Goal: Contribute content

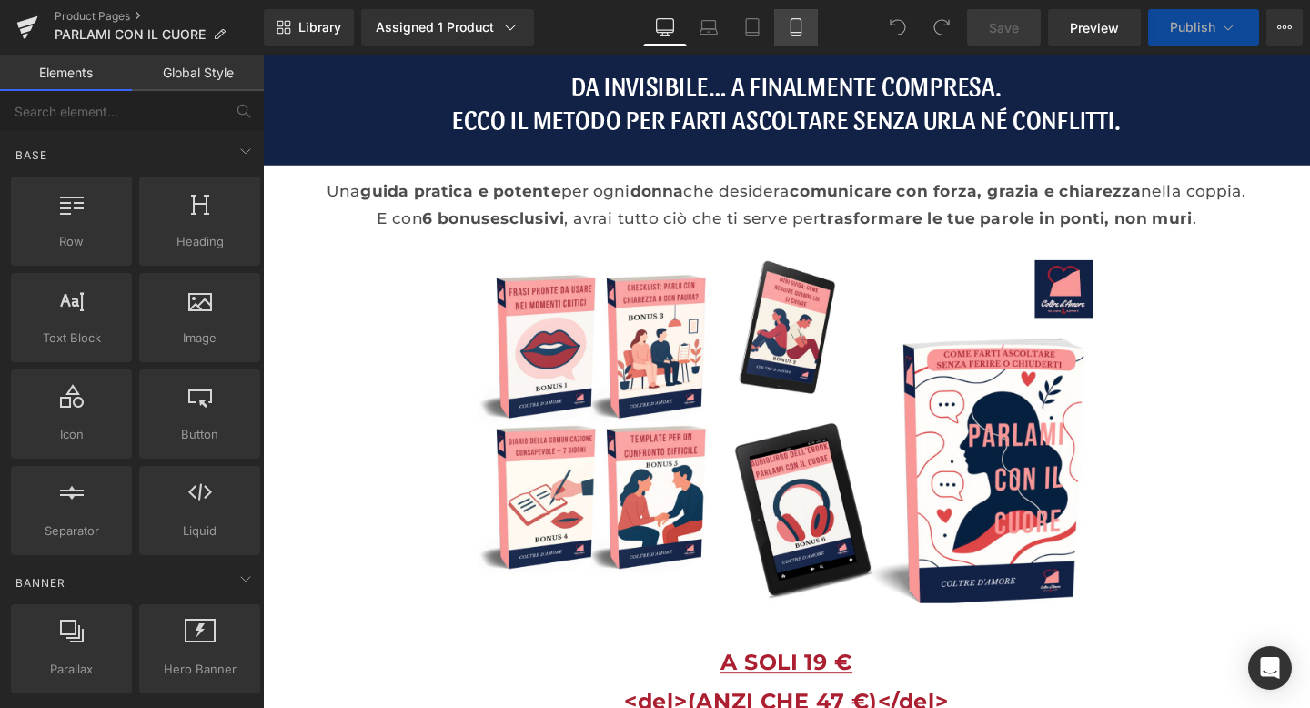
click at [794, 42] on link "Mobile" at bounding box center [796, 27] width 44 height 36
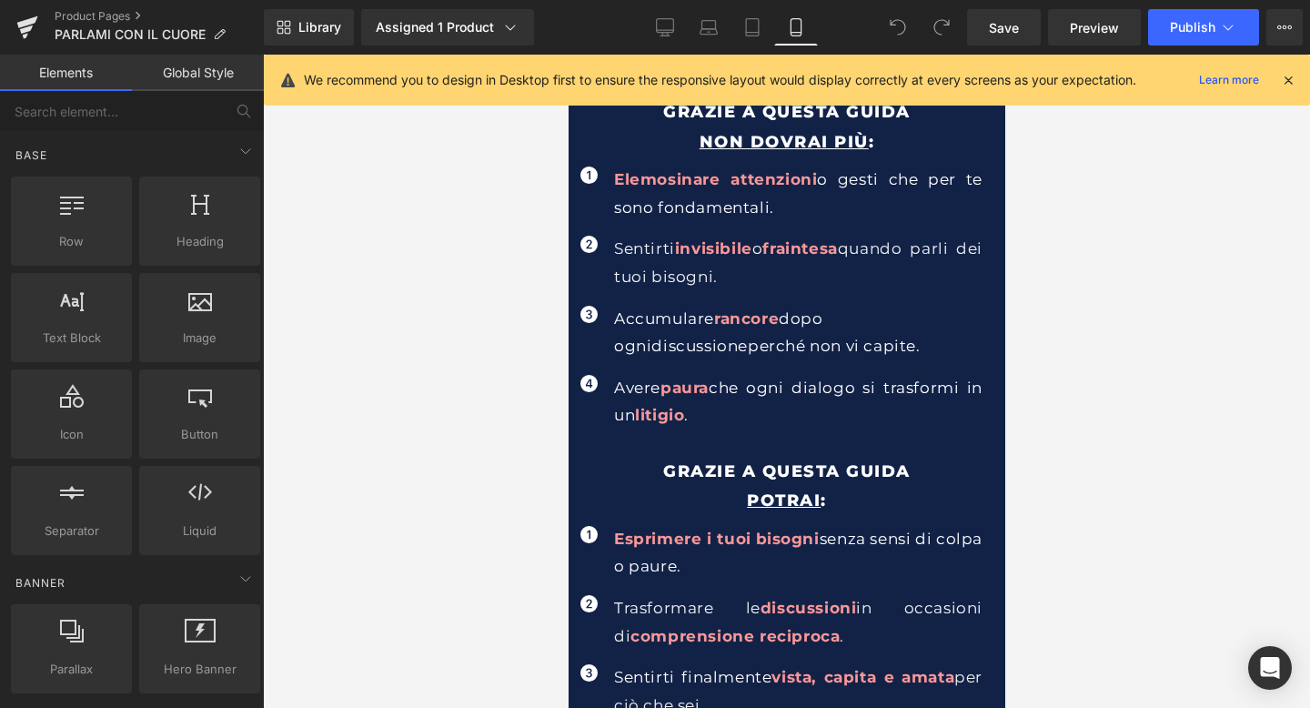
scroll to position [819, 0]
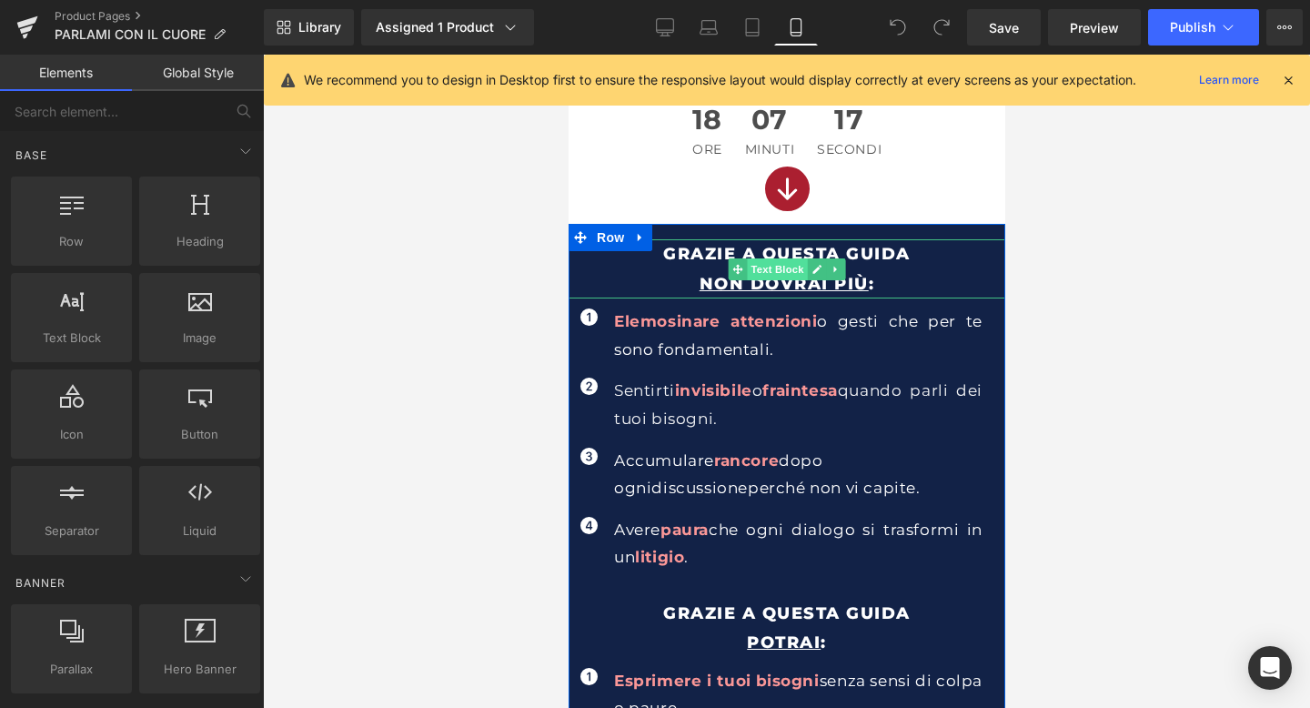
click at [769, 266] on span "Text Block" at bounding box center [776, 269] width 60 height 22
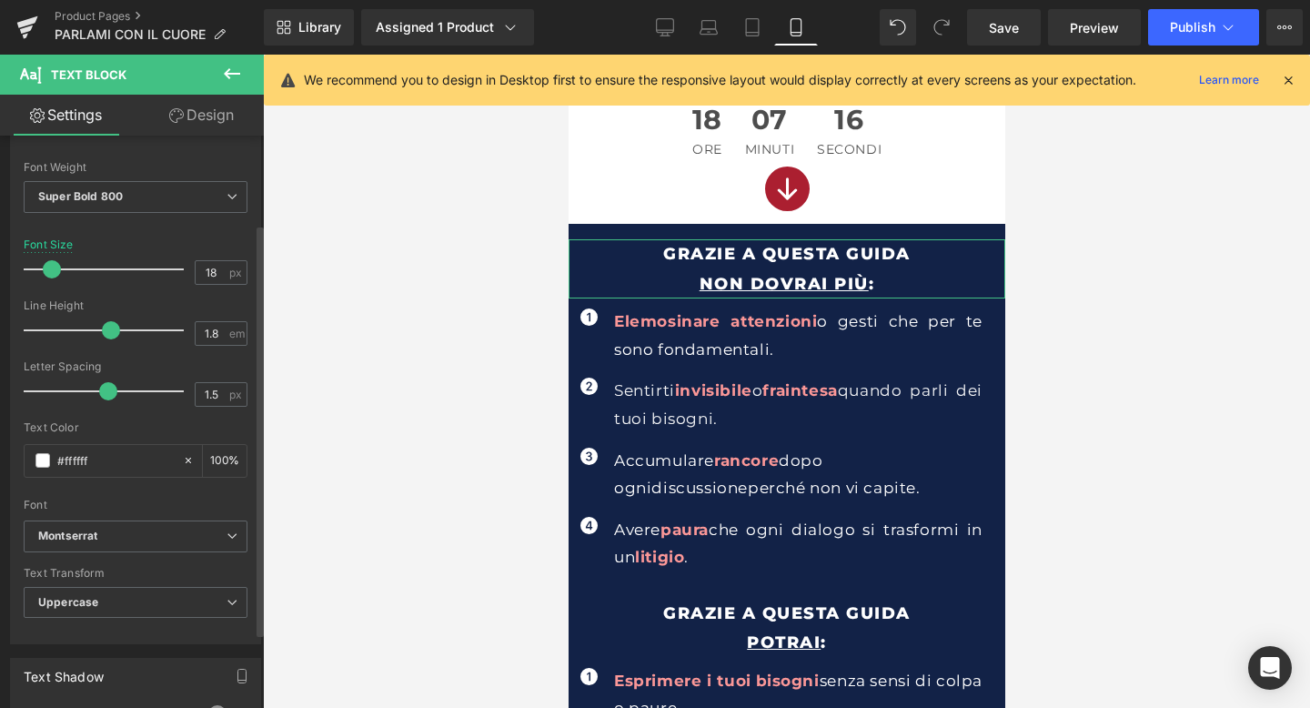
scroll to position [122, 0]
click at [104, 538] on b "Montserrat" at bounding box center [132, 535] width 188 height 15
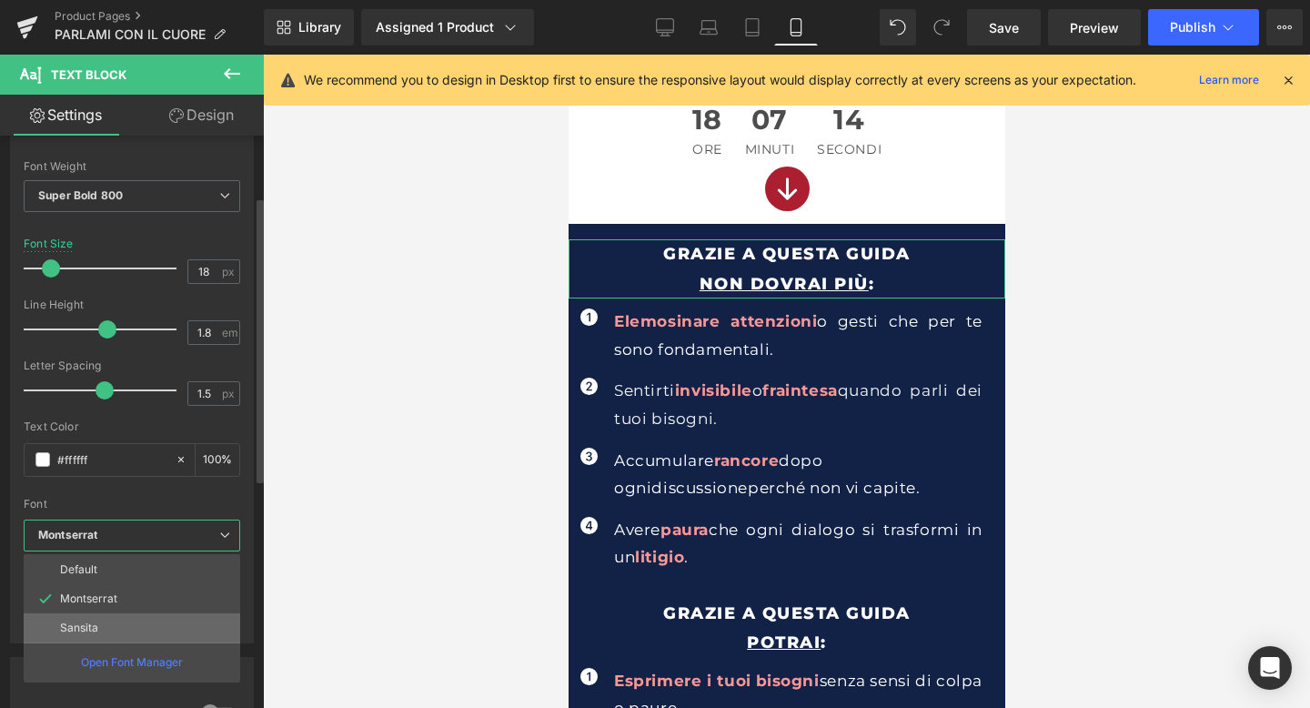
click at [87, 619] on li "Sansita" at bounding box center [132, 627] width 216 height 29
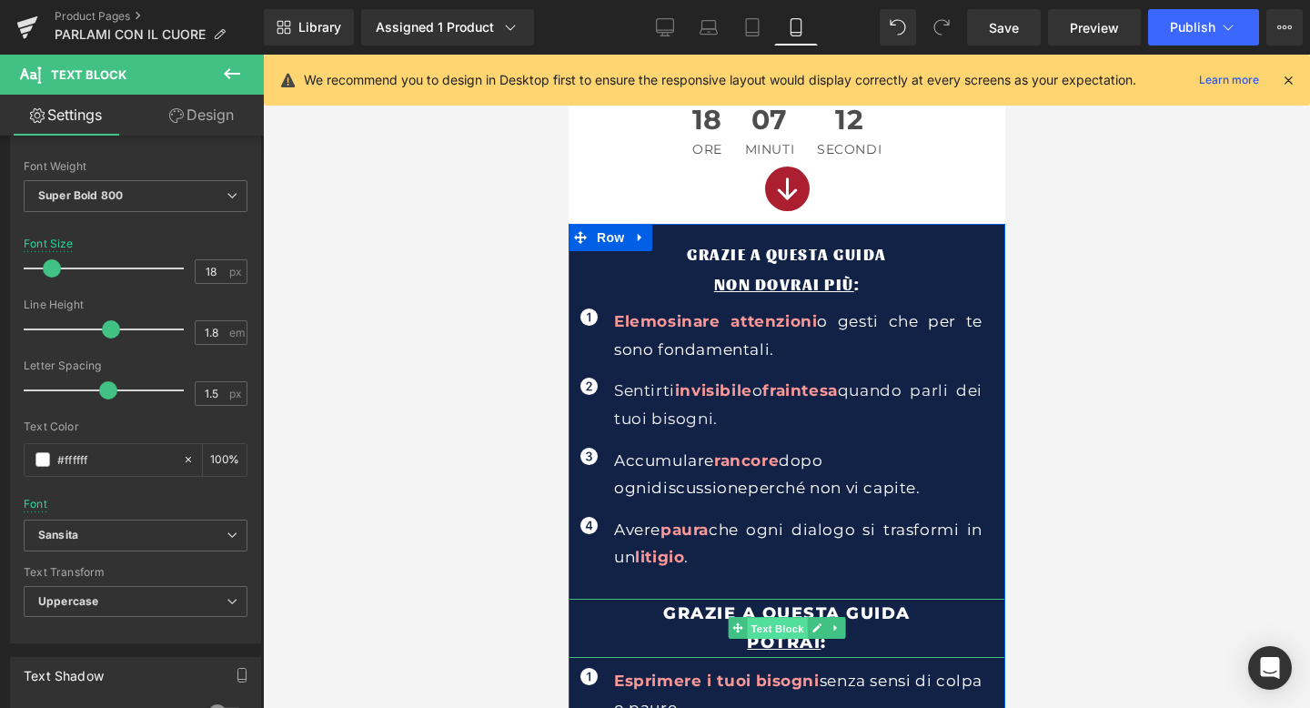
click at [791, 628] on span "Text Block" at bounding box center [776, 629] width 60 height 22
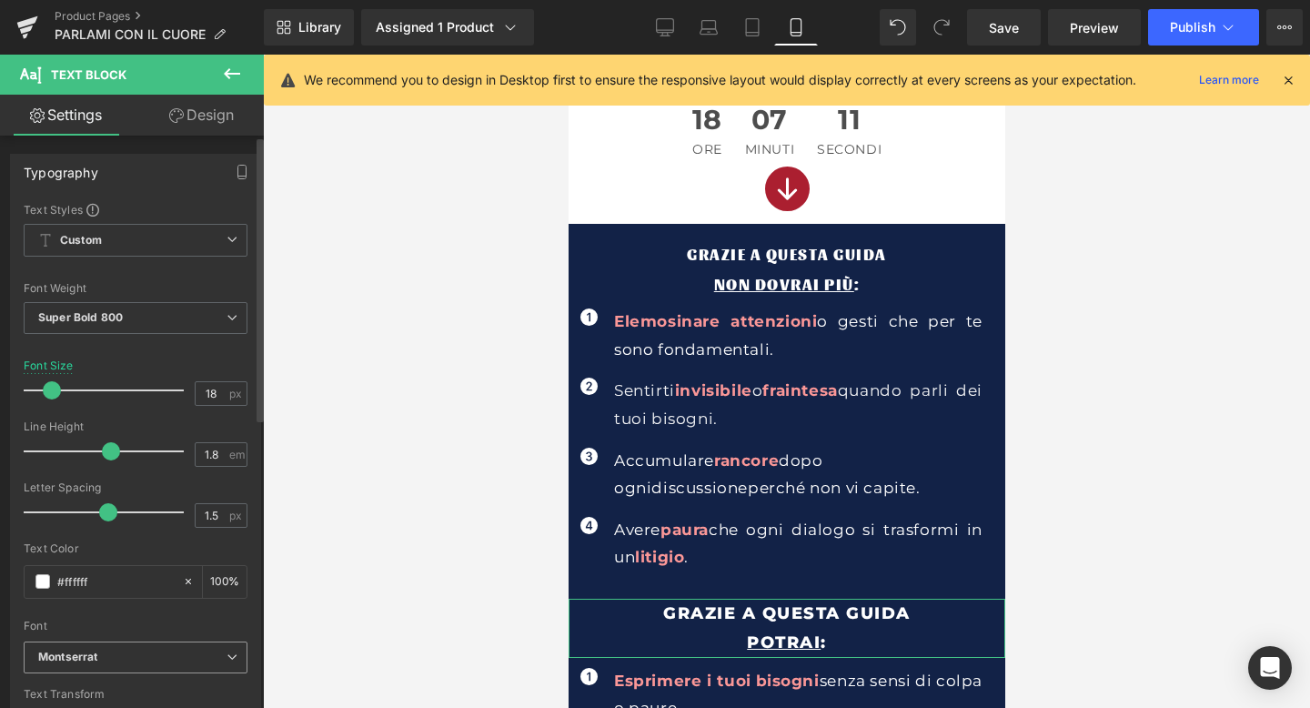
click at [143, 651] on b "Montserrat" at bounding box center [132, 656] width 188 height 15
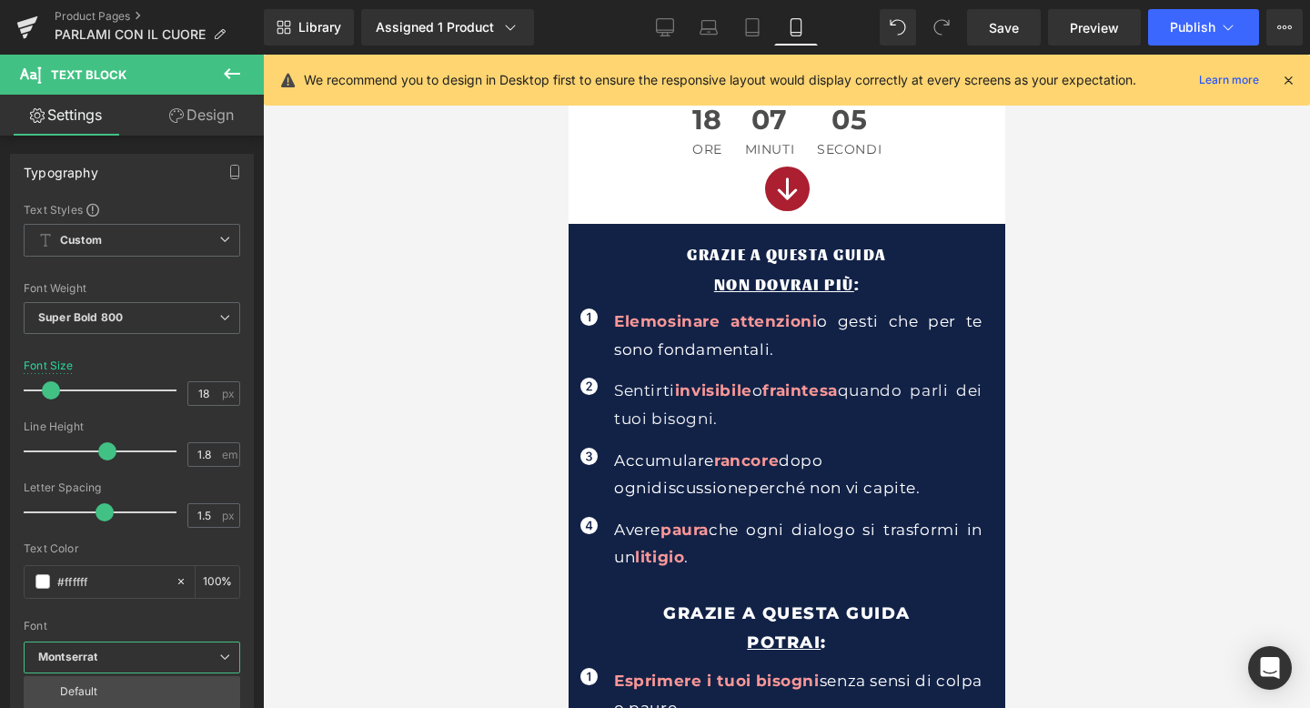
click at [473, 455] on div at bounding box center [786, 381] width 1047 height 653
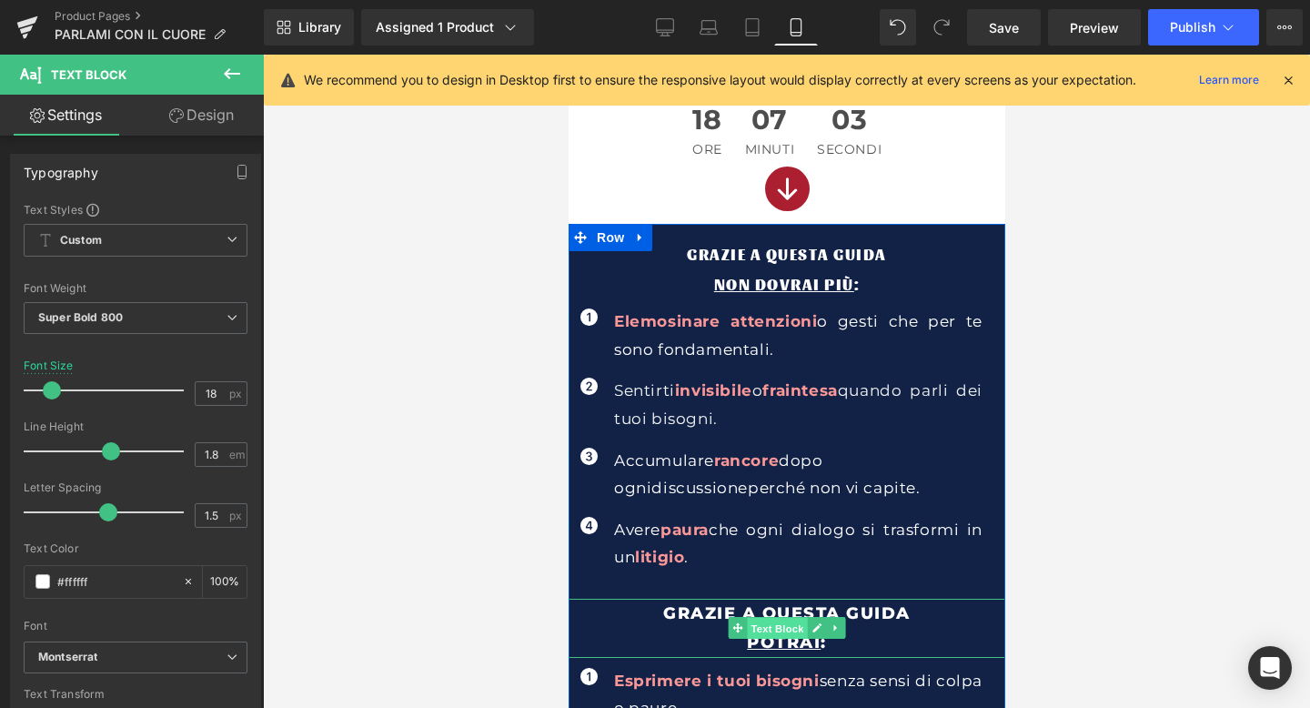
click at [791, 618] on span "Text Block" at bounding box center [776, 629] width 60 height 22
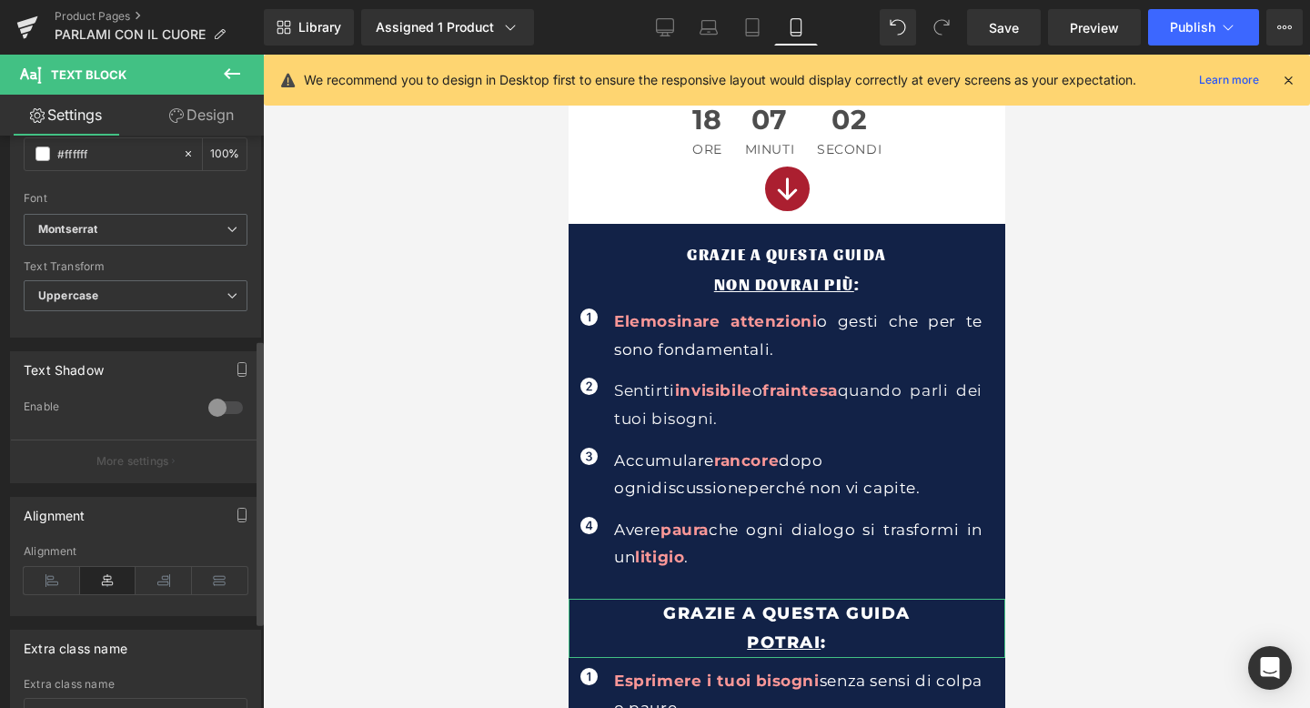
scroll to position [403, 0]
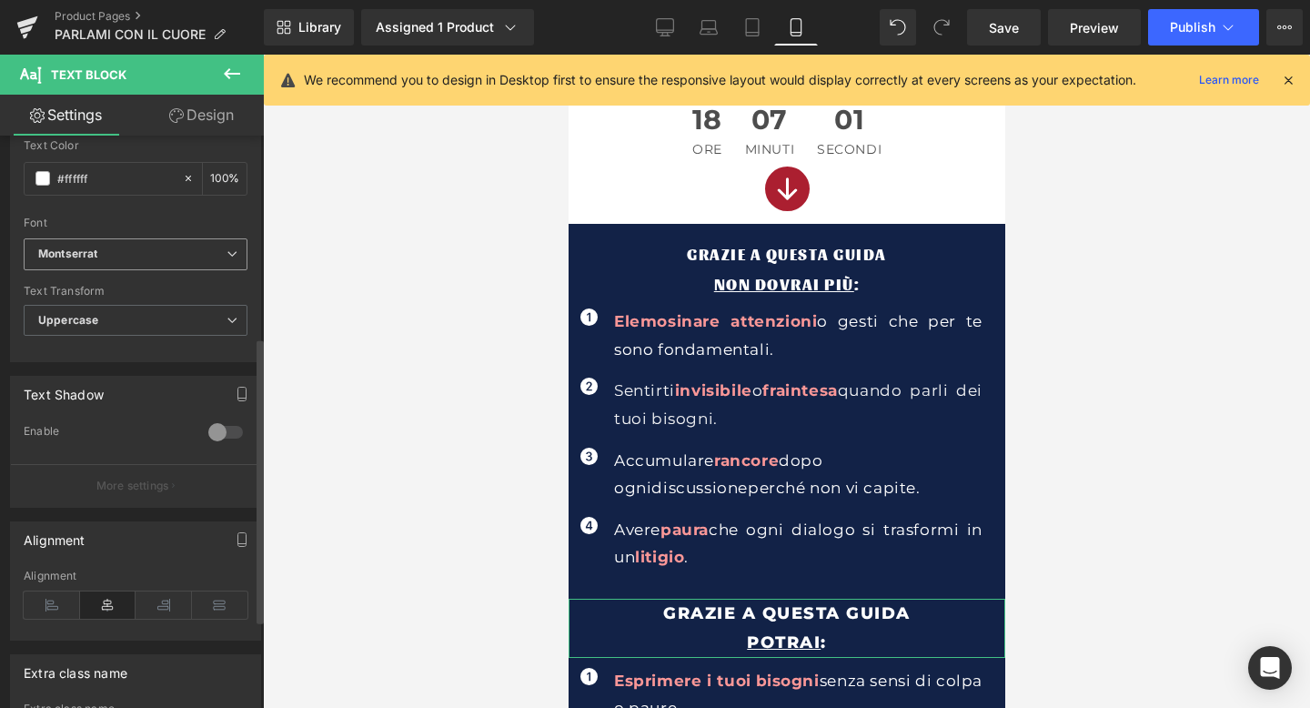
click at [148, 249] on b "Montserrat" at bounding box center [132, 253] width 188 height 15
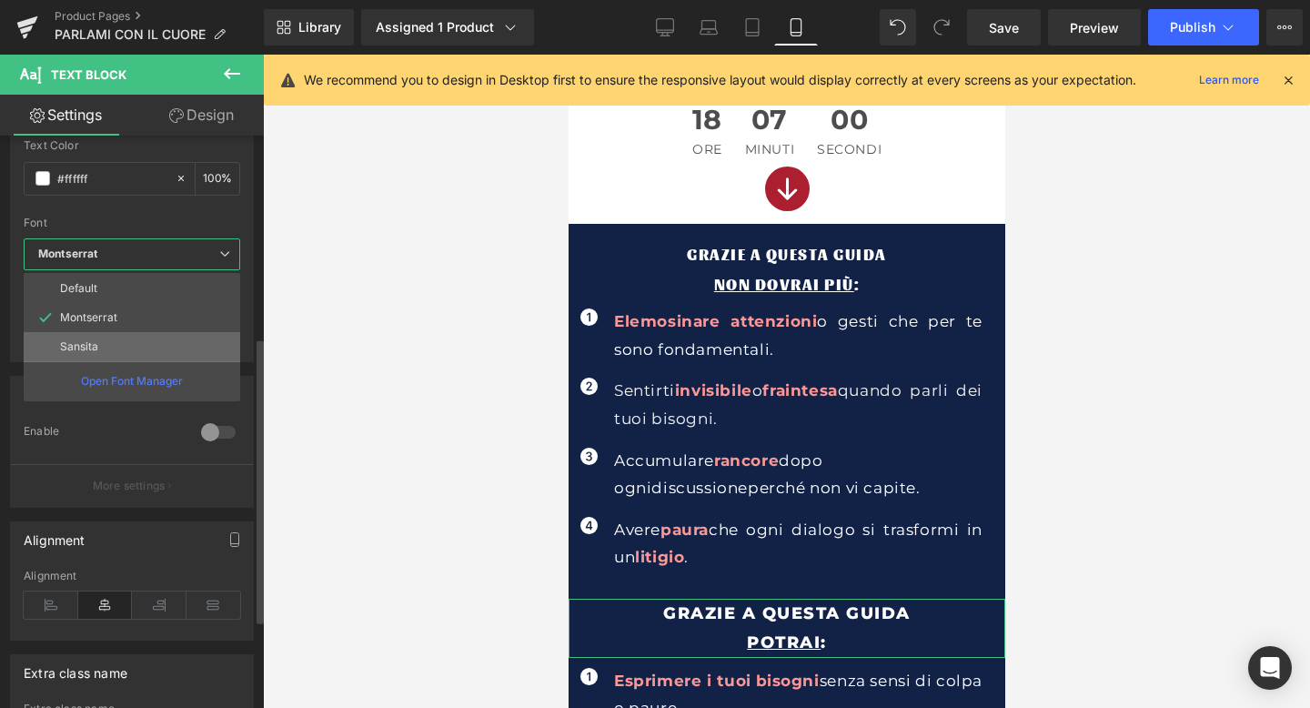
click at [113, 337] on li "Sansita" at bounding box center [132, 346] width 216 height 29
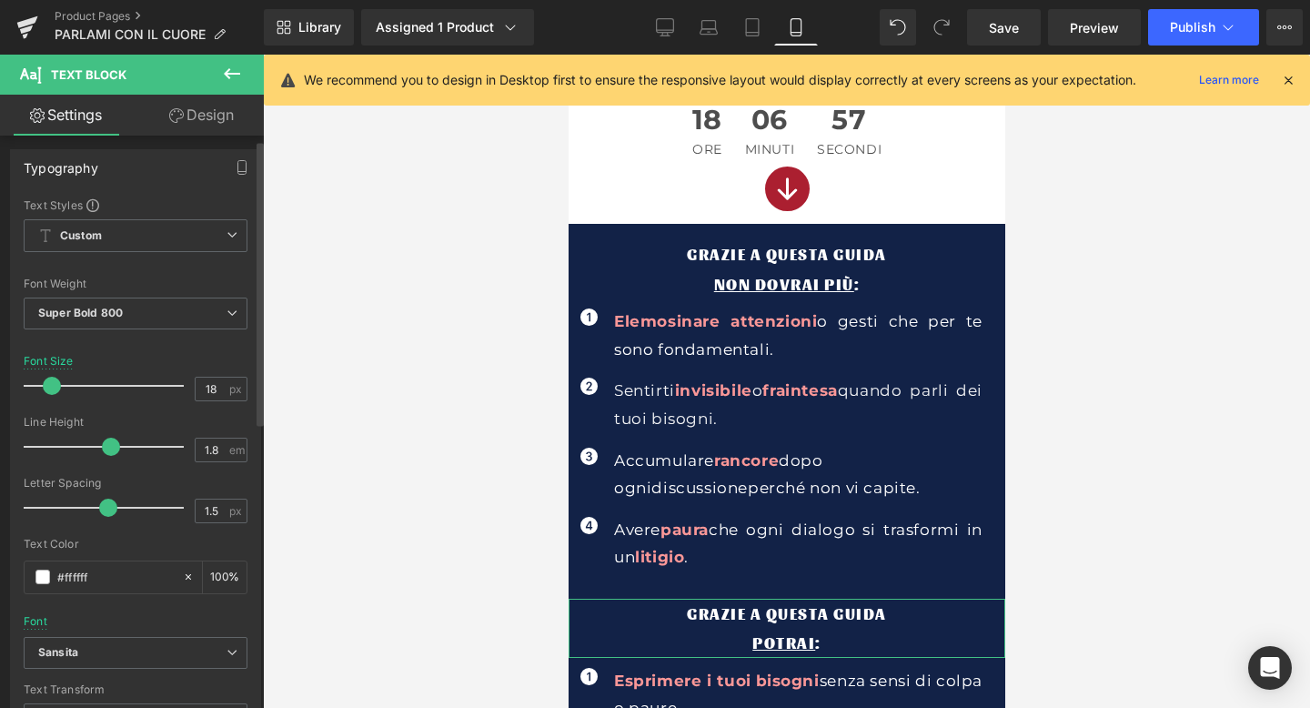
scroll to position [0, 0]
click at [146, 320] on span "Super Bold 800" at bounding box center [136, 318] width 224 height 32
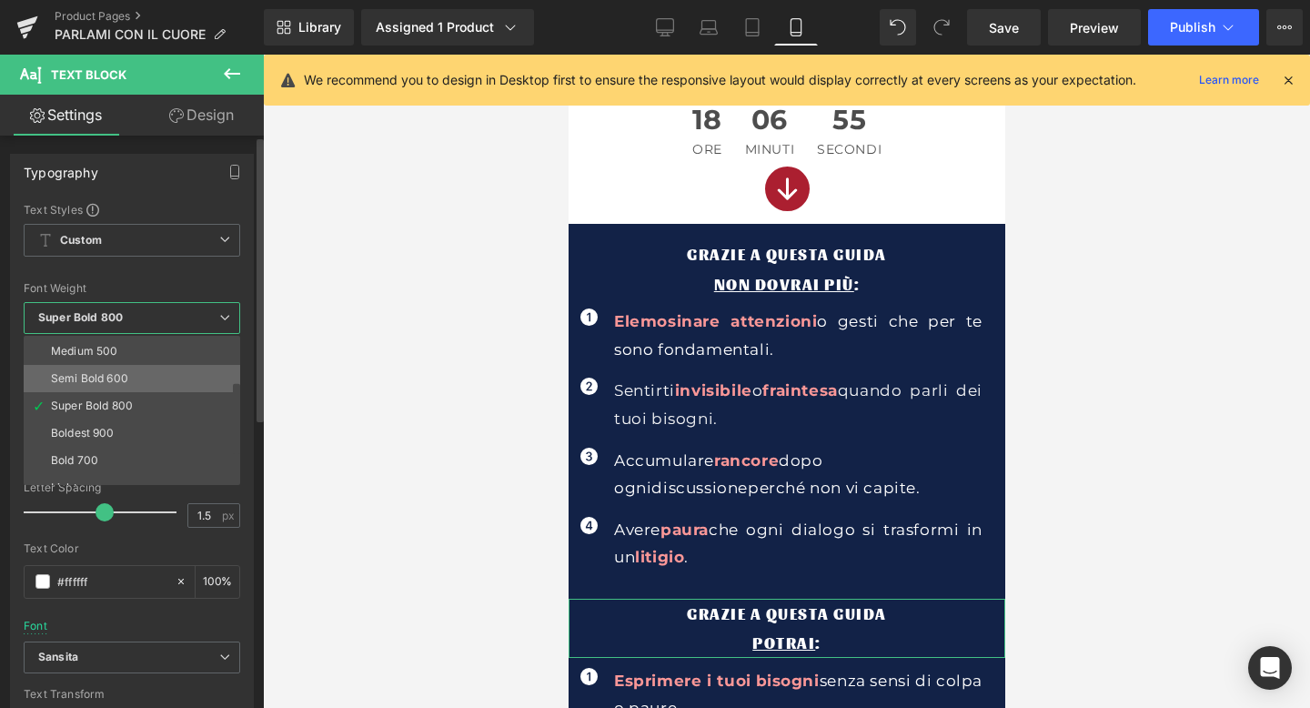
scroll to position [111, 0]
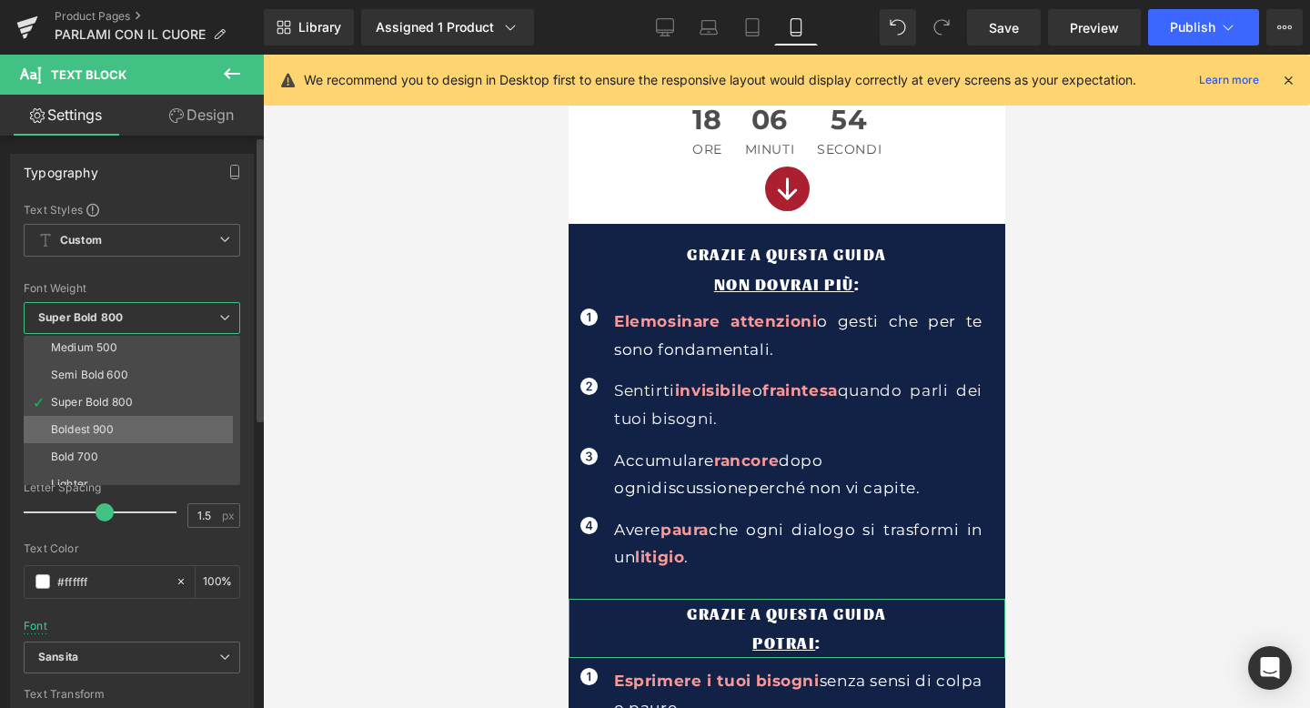
click at [116, 427] on li "Boldest 900" at bounding box center [136, 429] width 225 height 27
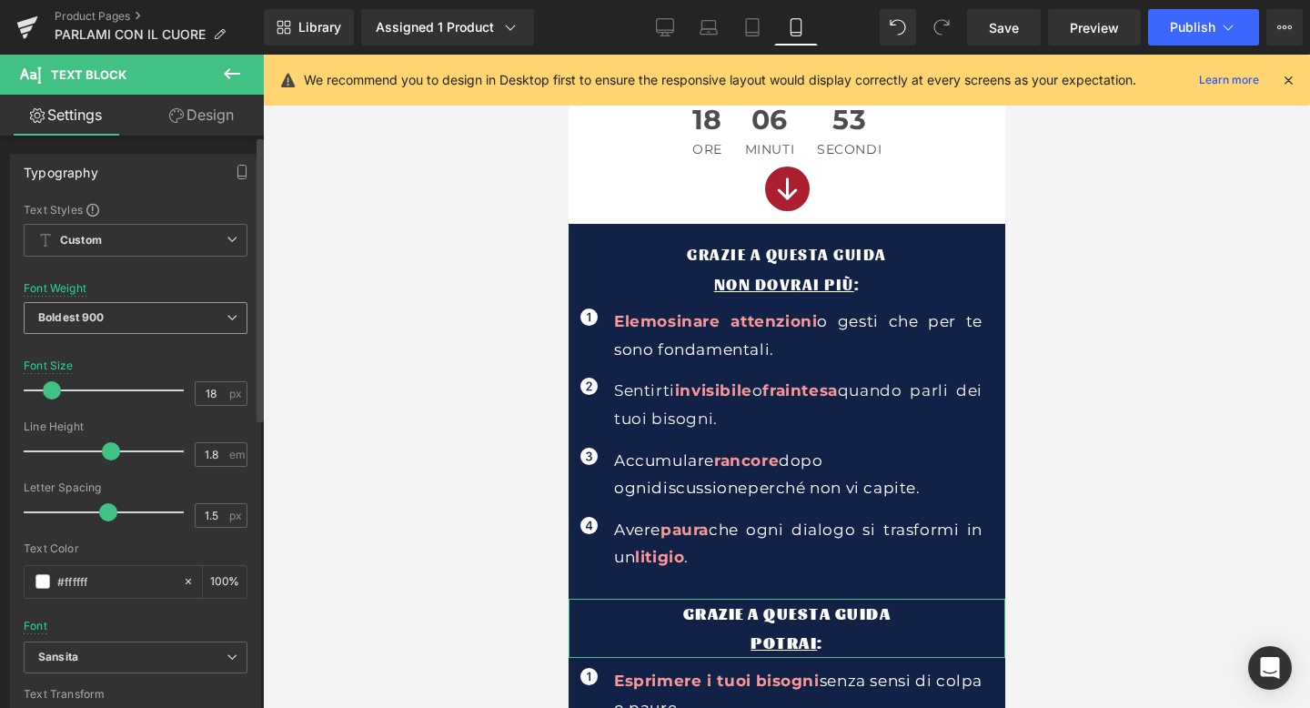
click at [136, 320] on span "Boldest 900" at bounding box center [136, 318] width 224 height 32
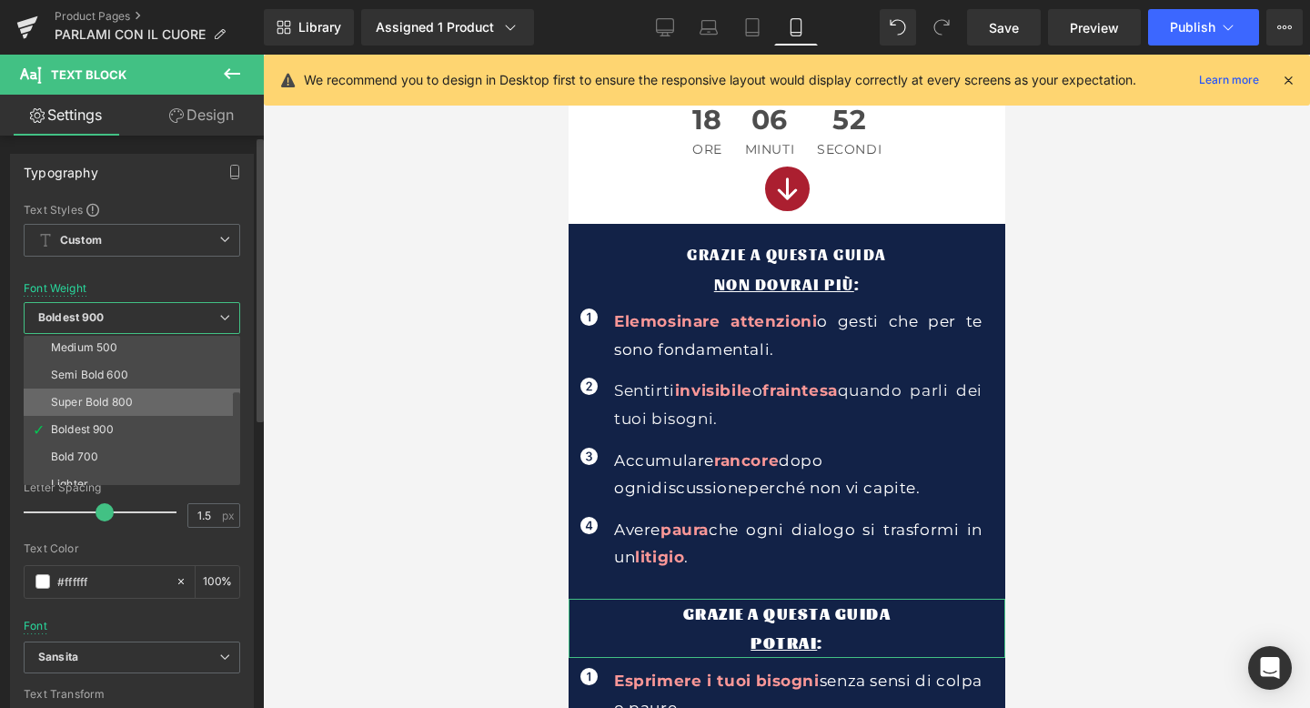
scroll to position [151, 0]
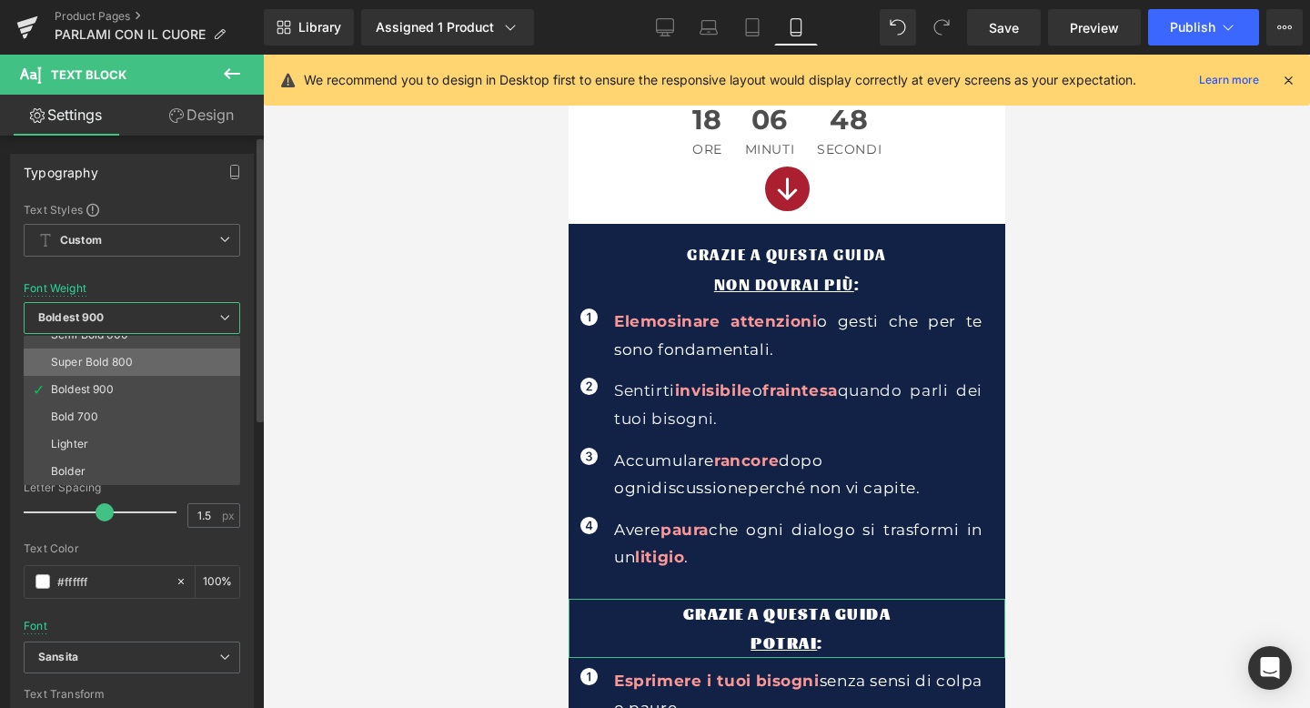
click at [117, 364] on div "Super Bold 800" at bounding box center [92, 362] width 82 height 13
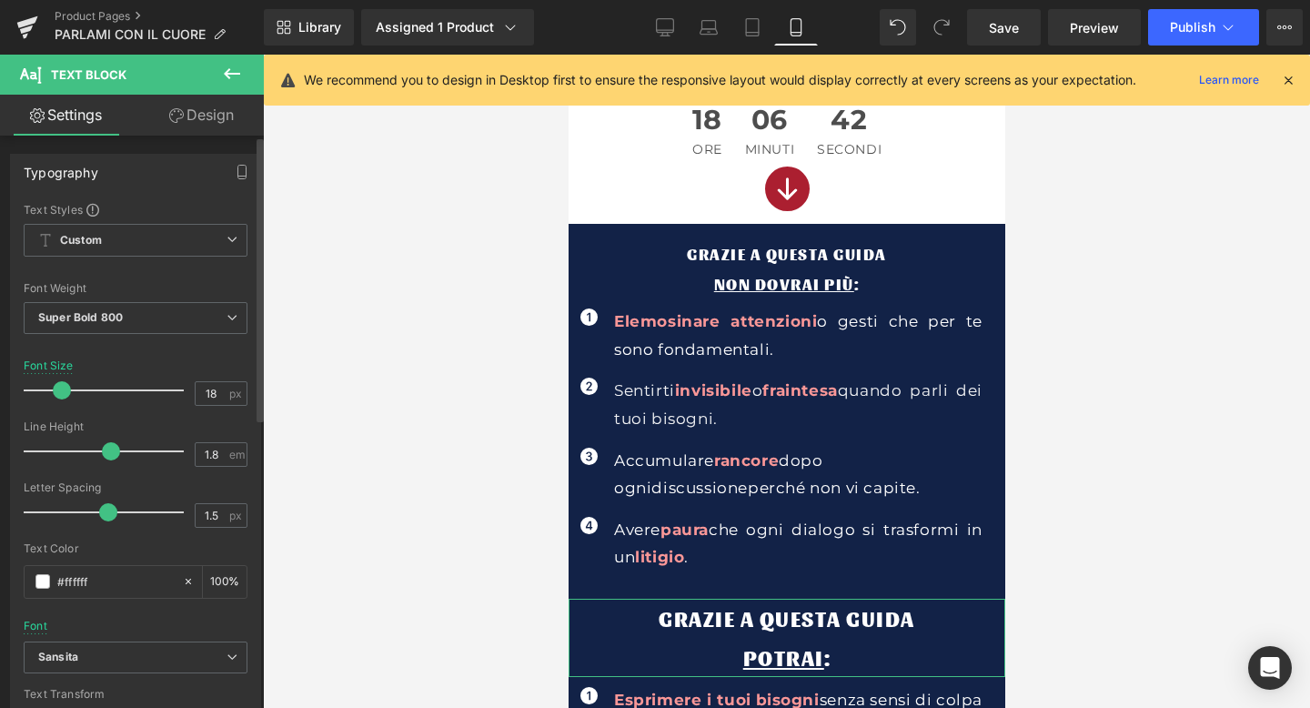
click at [58, 394] on span at bounding box center [62, 390] width 18 height 18
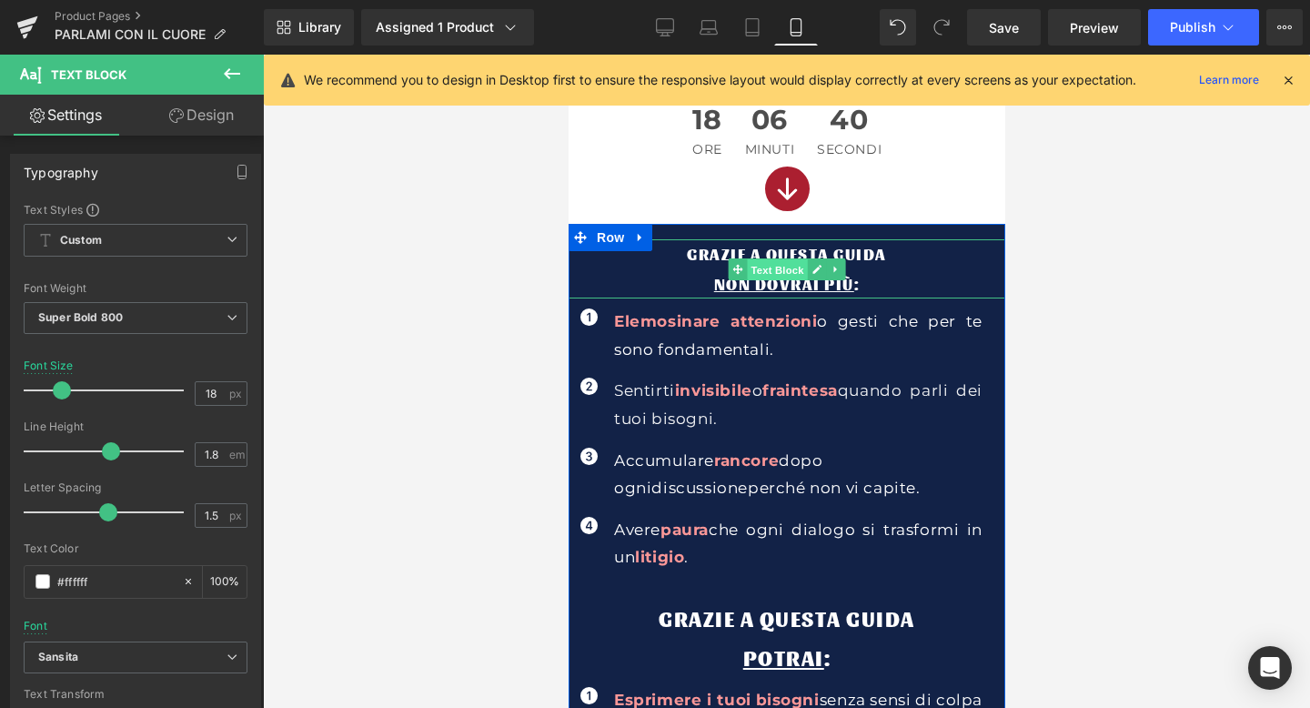
click at [772, 261] on span "Text Block" at bounding box center [776, 270] width 60 height 22
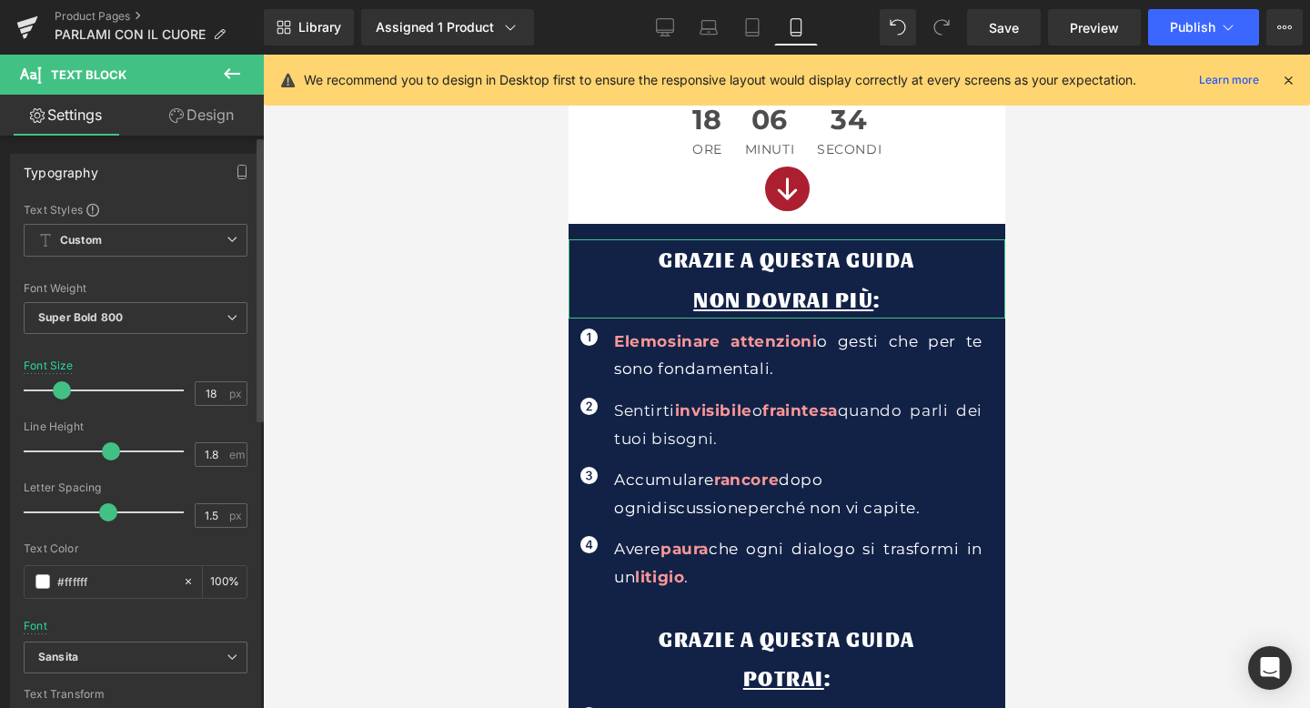
drag, startPoint x: 55, startPoint y: 392, endPoint x: 64, endPoint y: 393, distance: 9.1
click at [64, 393] on span at bounding box center [62, 390] width 18 height 18
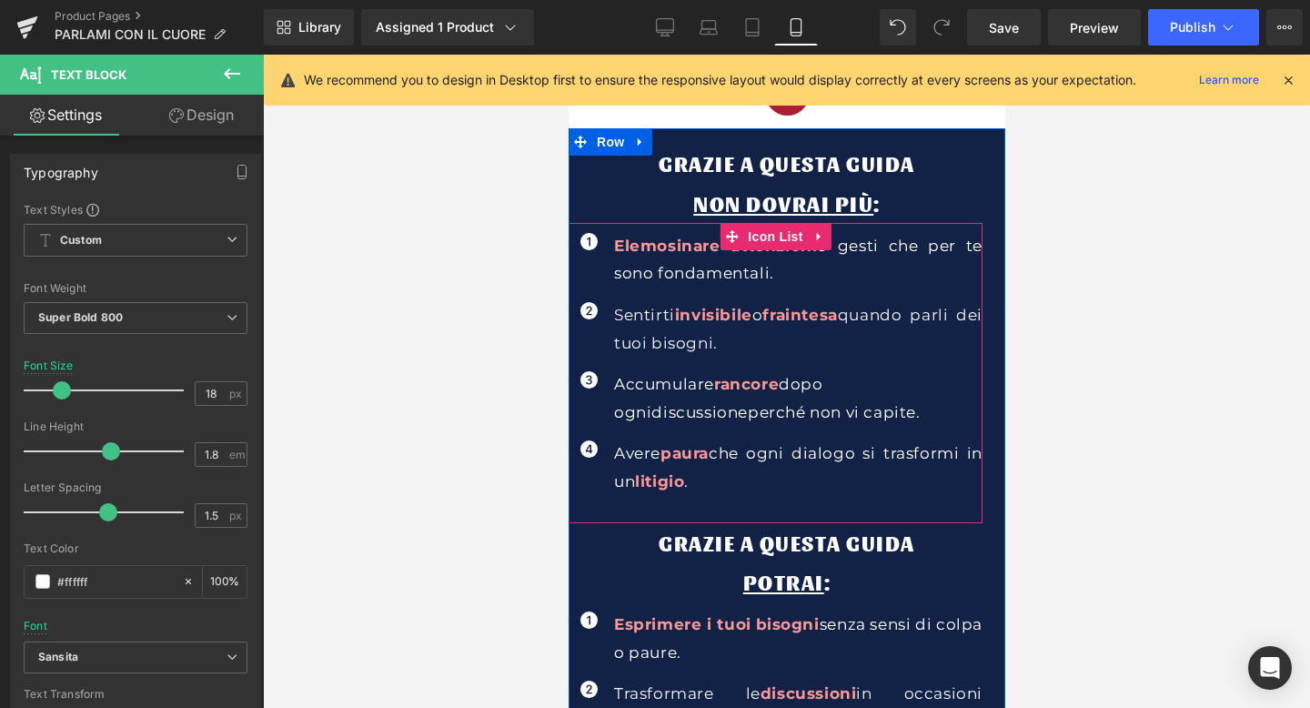
scroll to position [920, 0]
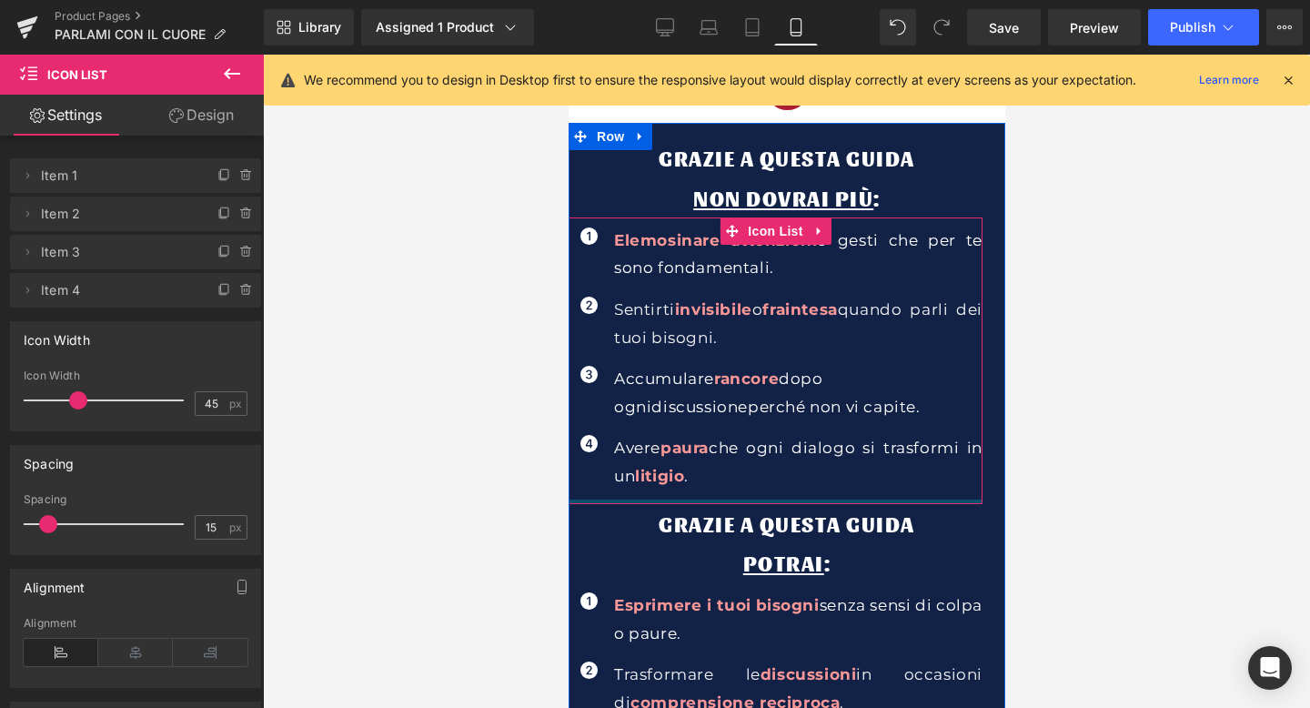
drag, startPoint x: 704, startPoint y: 512, endPoint x: 706, endPoint y: 488, distance: 23.7
click at [706, 488] on div "Icon Elemosinare attenzioni o gesti che per te sono fondamentali. Text Block Ic…" at bounding box center [775, 360] width 414 height 287
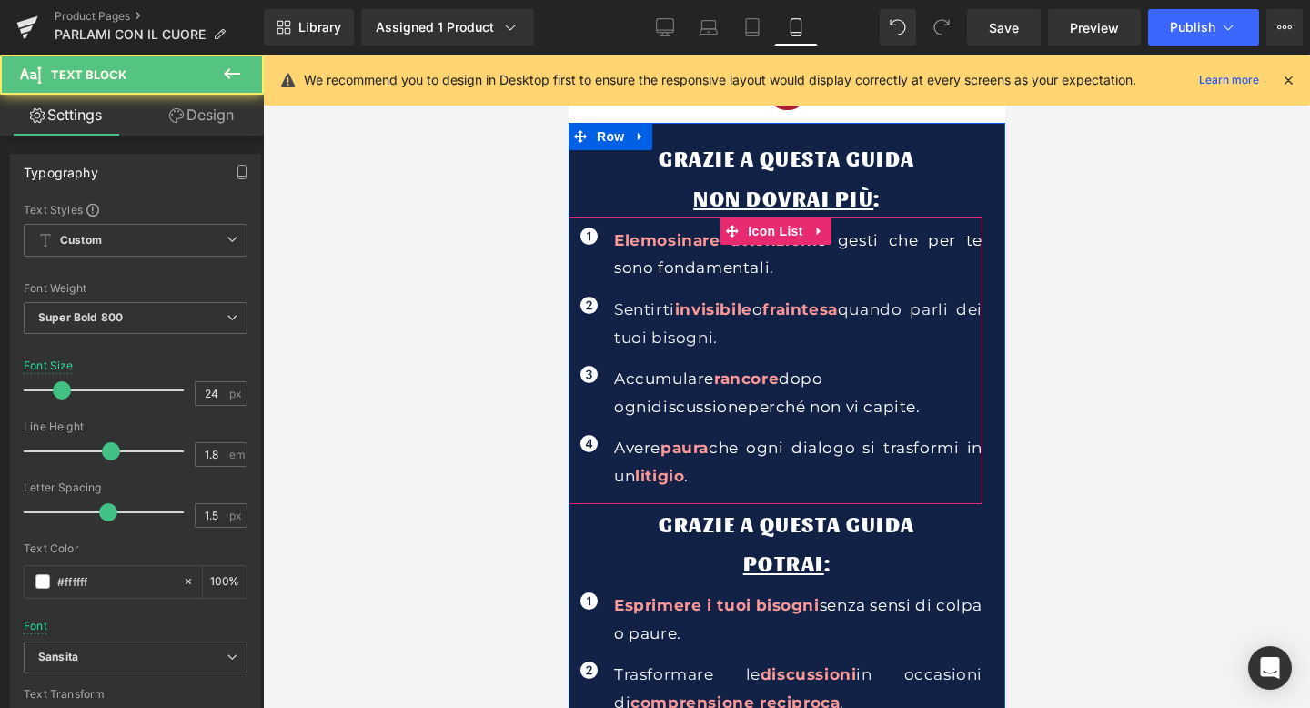
click at [670, 496] on div "GRAZIE A QUESTA GUIDA NON DOVRAI PIù : Text Block Icon Elemosinare attenzioni o…" at bounding box center [786, 475] width 437 height 674
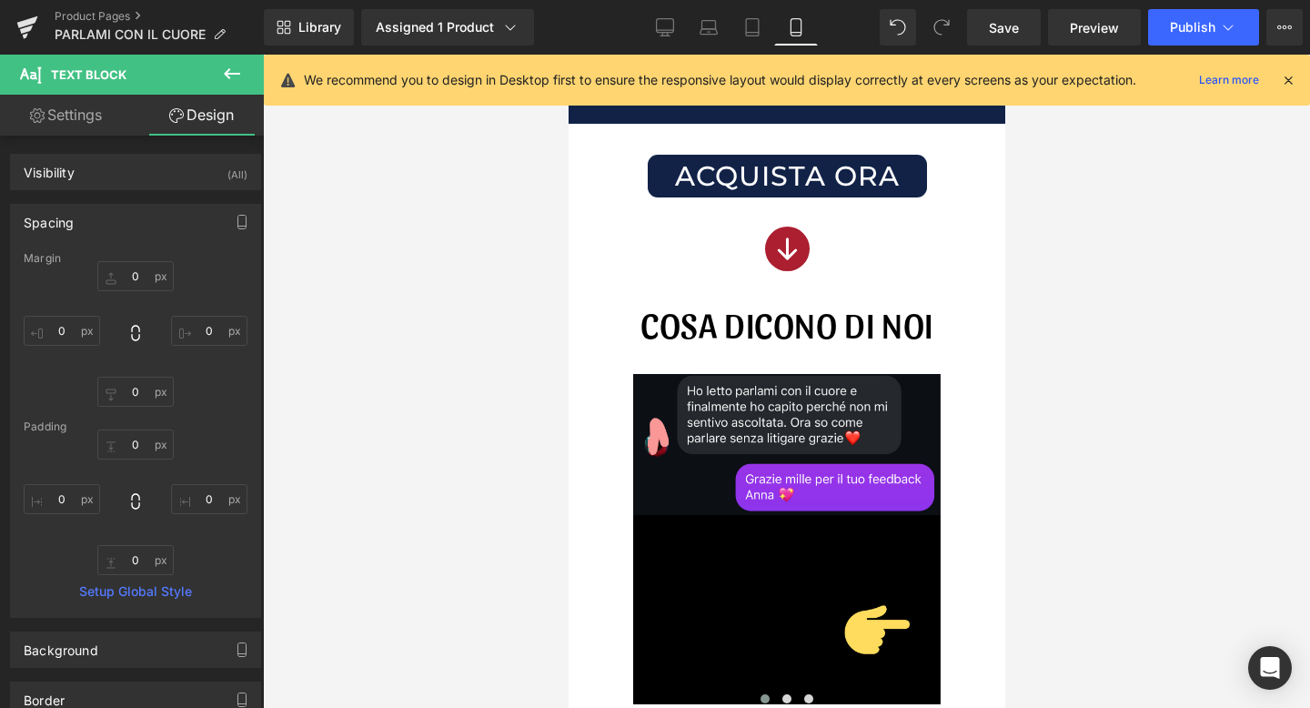
scroll to position [1612, 0]
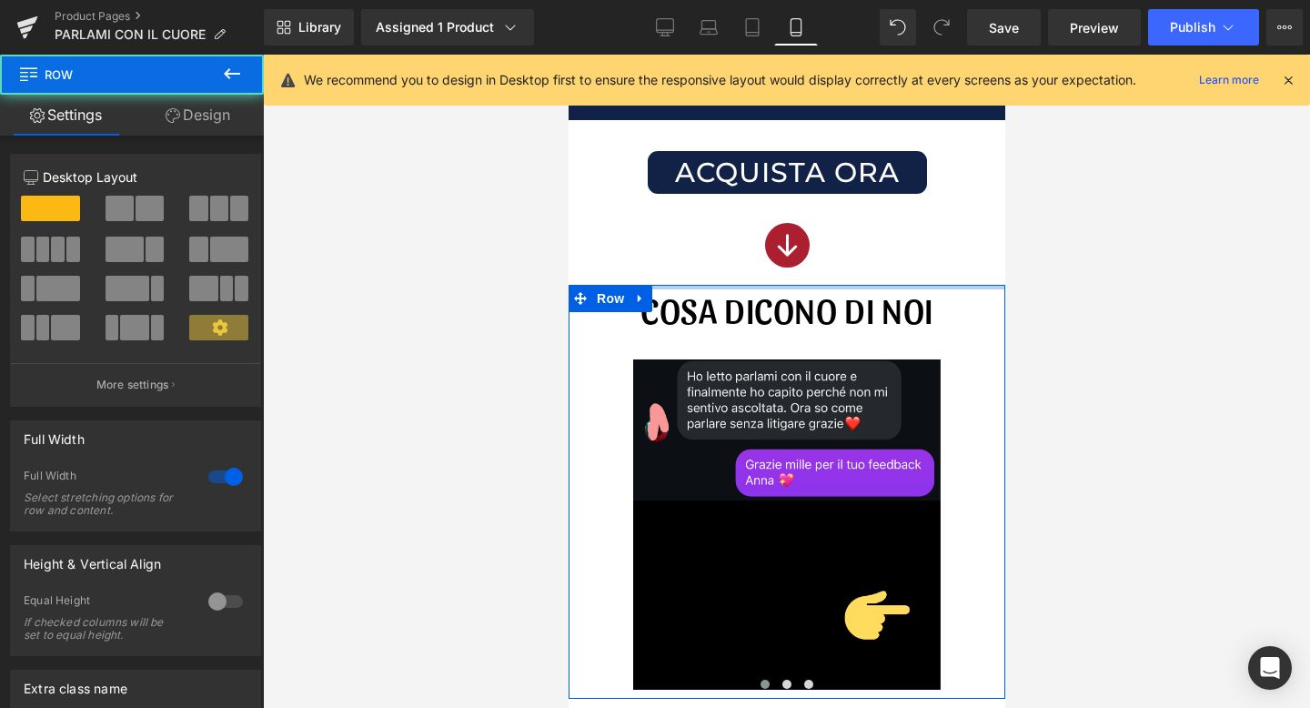
drag, startPoint x: 775, startPoint y: 290, endPoint x: 775, endPoint y: 272, distance: 18.2
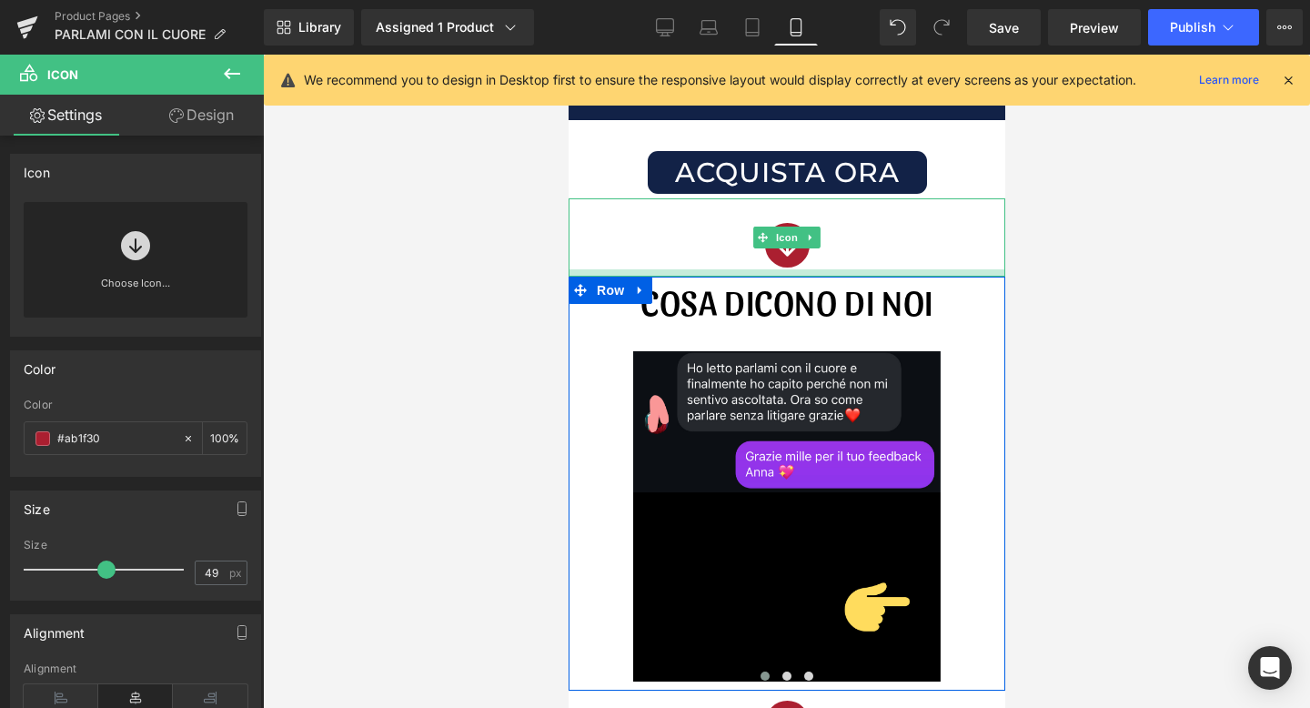
drag, startPoint x: 755, startPoint y: 282, endPoint x: 755, endPoint y: 272, distance: 10.0
click at [755, 272] on div at bounding box center [786, 272] width 437 height 7
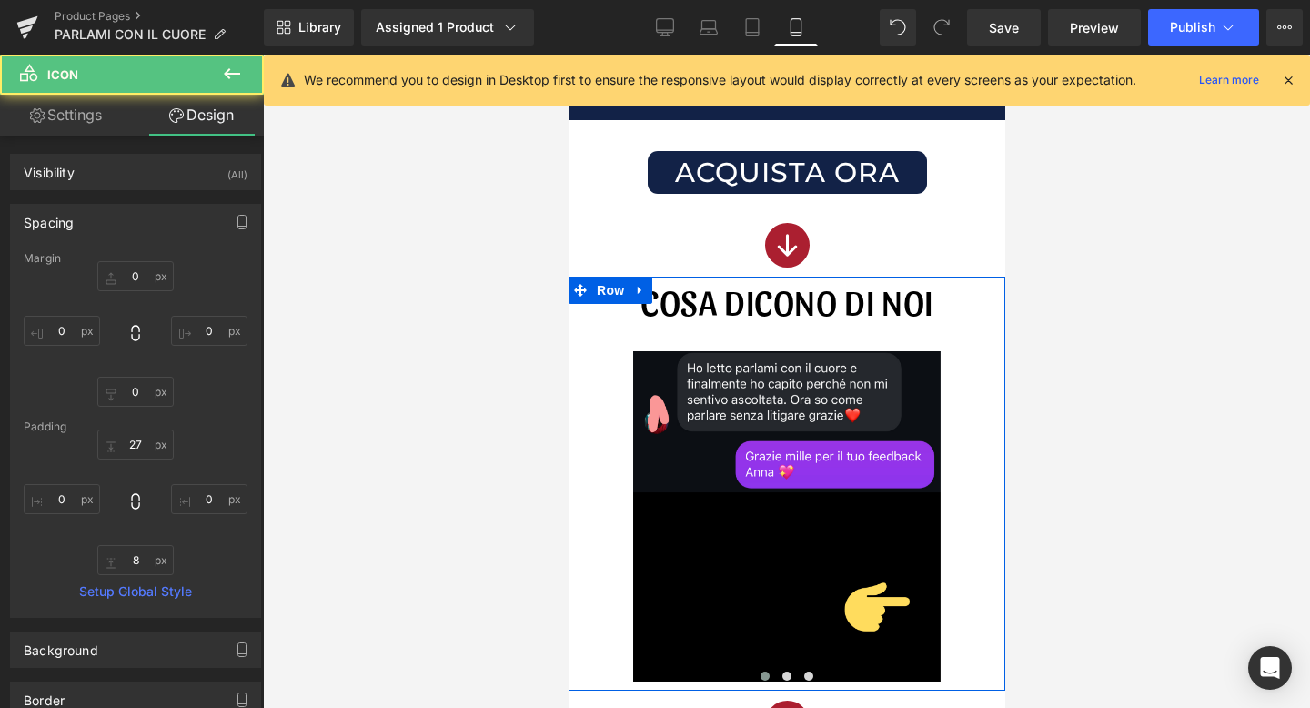
click at [1103, 247] on div at bounding box center [786, 381] width 1047 height 653
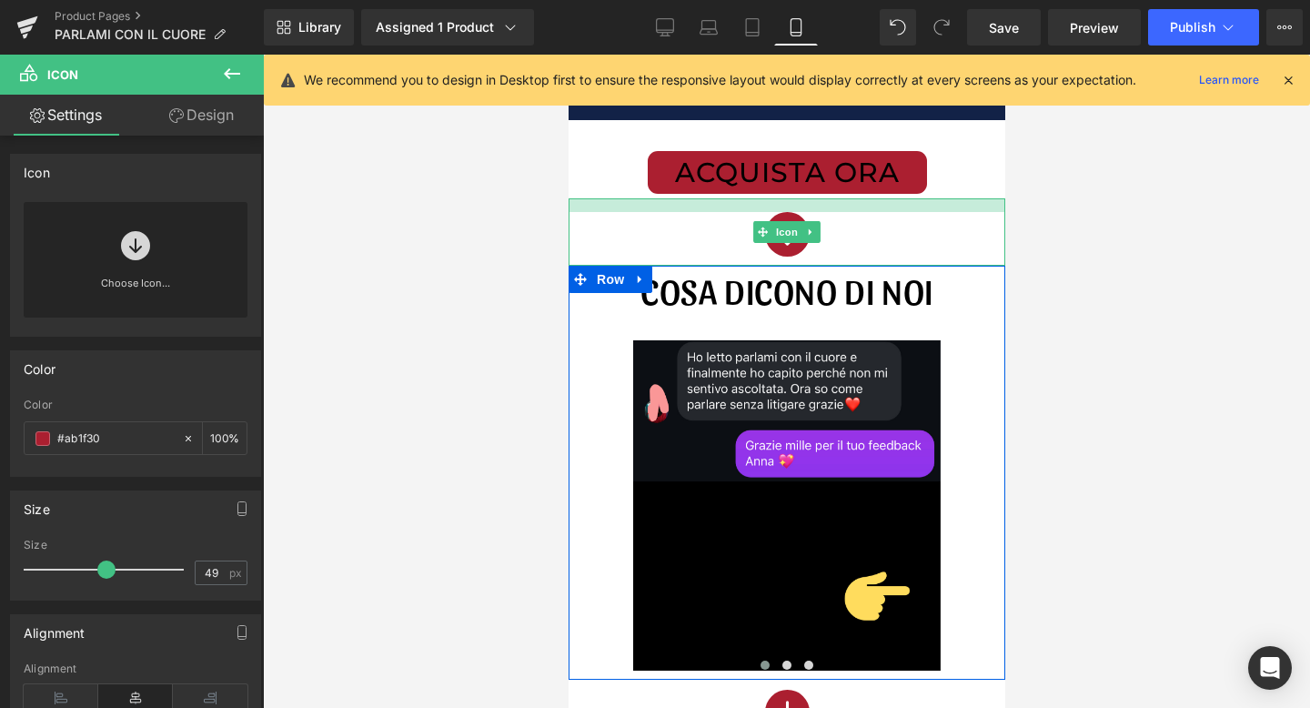
drag, startPoint x: 771, startPoint y: 199, endPoint x: 772, endPoint y: 188, distance: 11.0
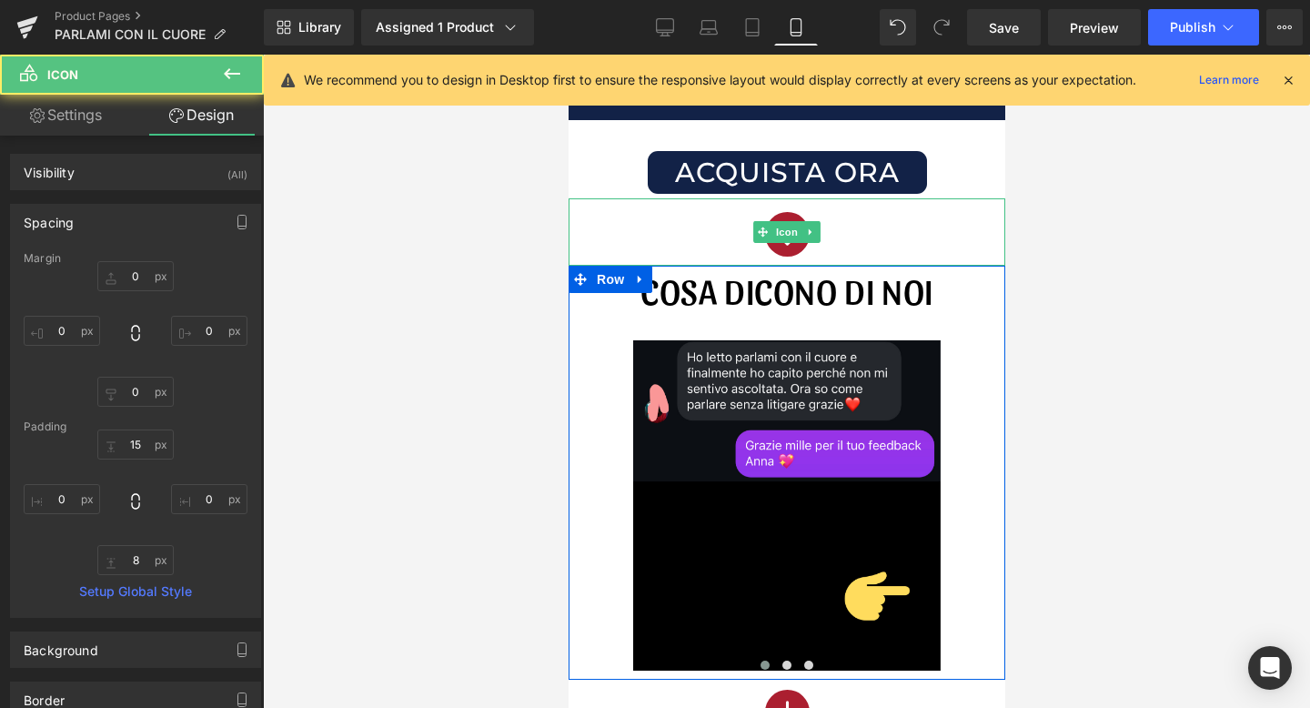
click at [1220, 320] on div at bounding box center [786, 381] width 1047 height 653
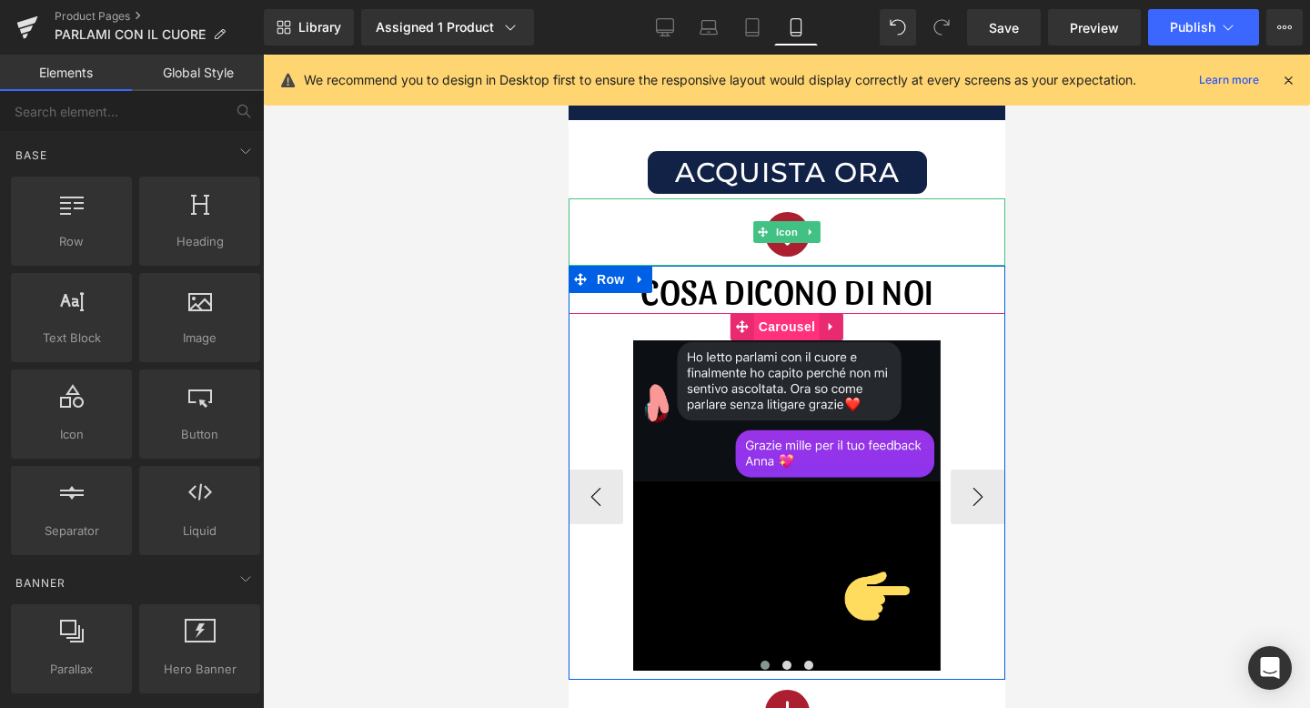
click at [776, 327] on span "Carousel" at bounding box center [785, 326] width 65 height 27
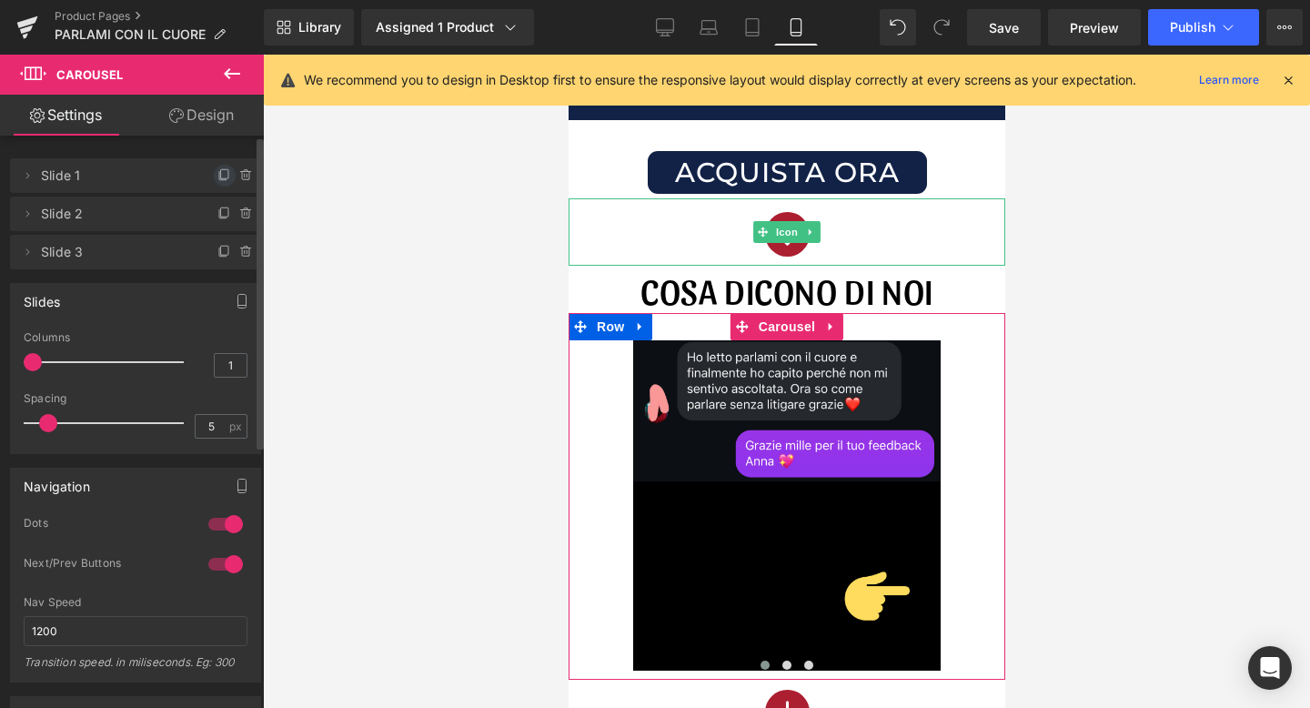
click at [221, 179] on icon at bounding box center [224, 175] width 15 height 15
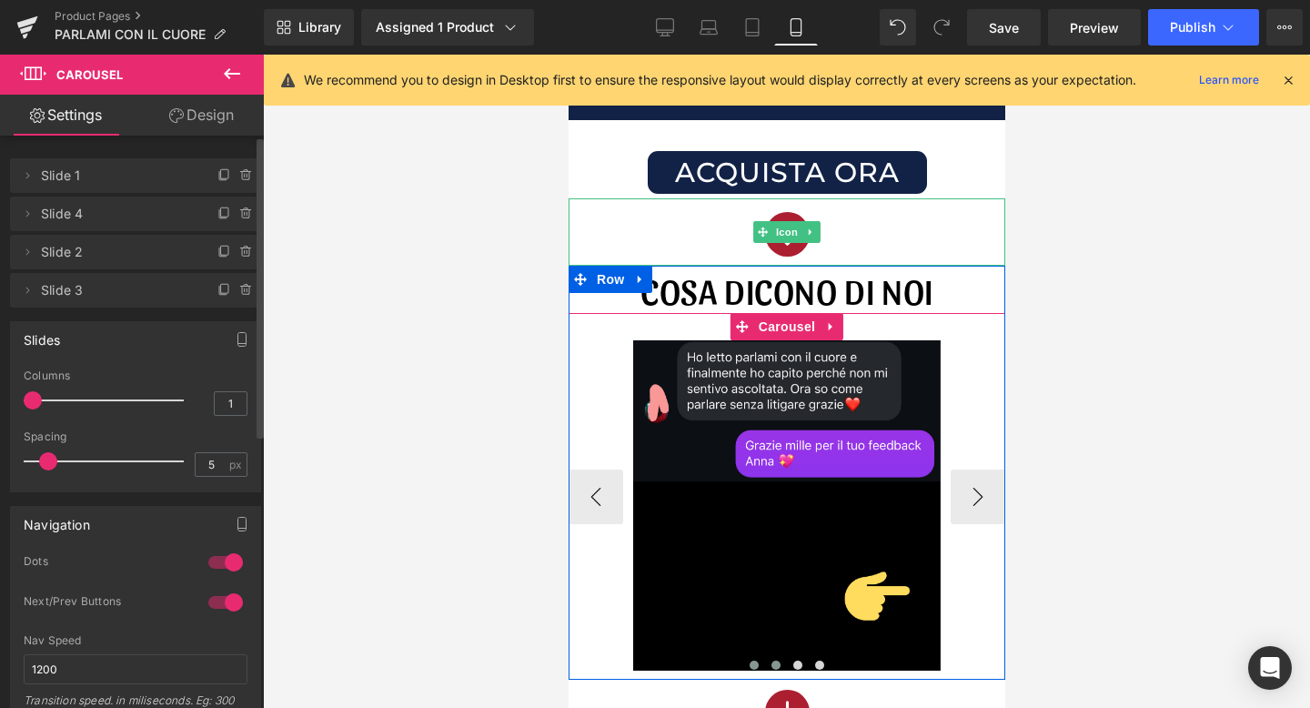
click at [780, 659] on button at bounding box center [775, 665] width 22 height 18
click at [757, 662] on span at bounding box center [753, 664] width 9 height 9
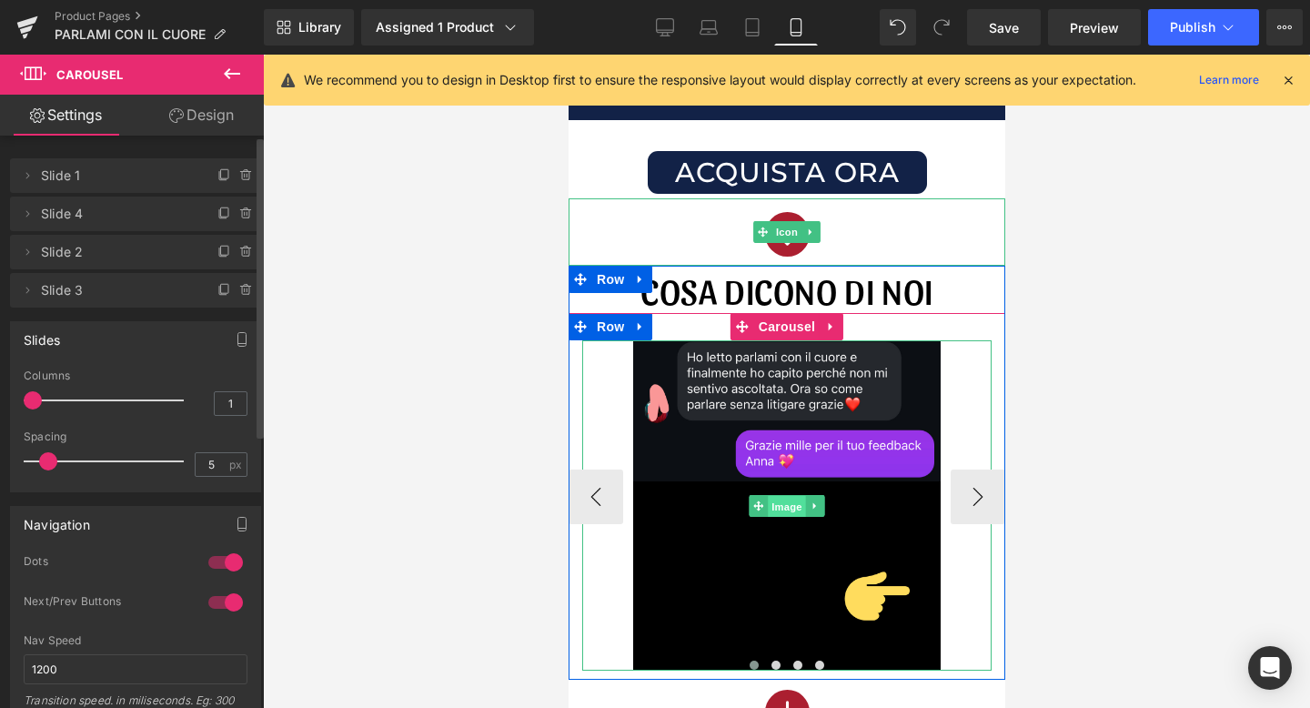
click at [780, 501] on span "Image" at bounding box center [786, 507] width 38 height 22
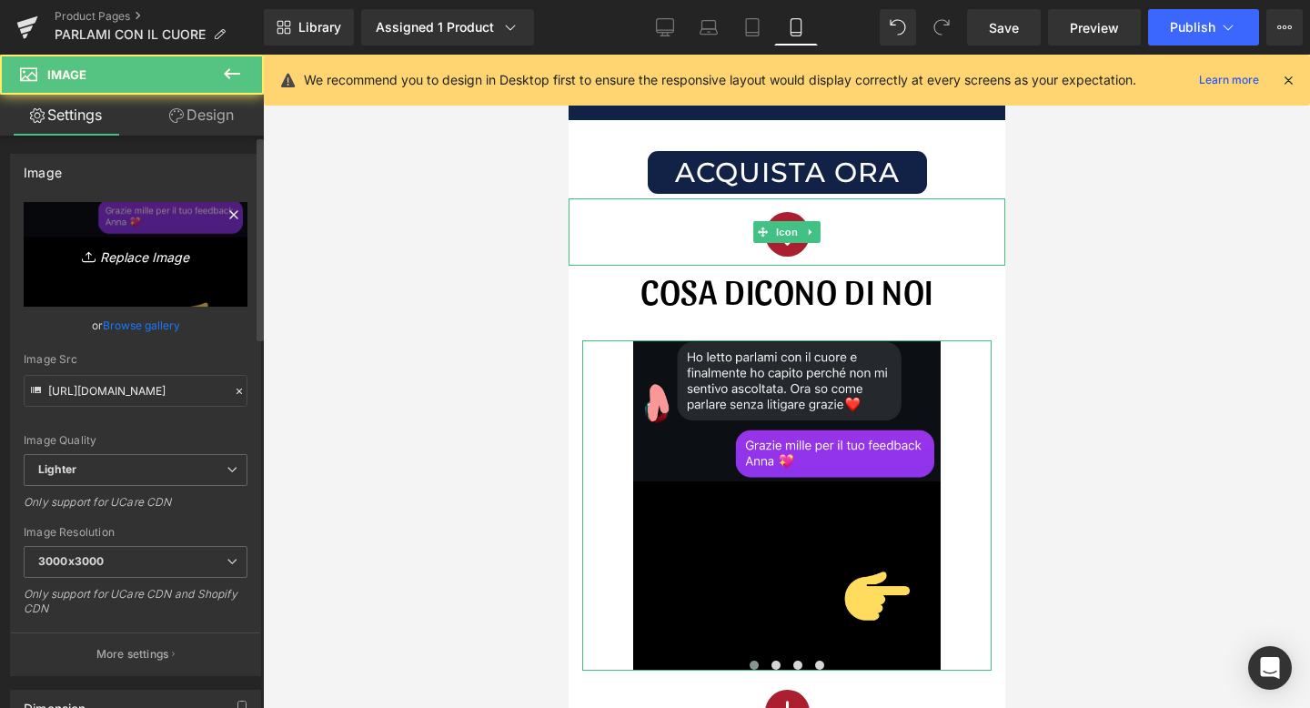
click at [129, 256] on icon "Replace Image" at bounding box center [136, 254] width 146 height 23
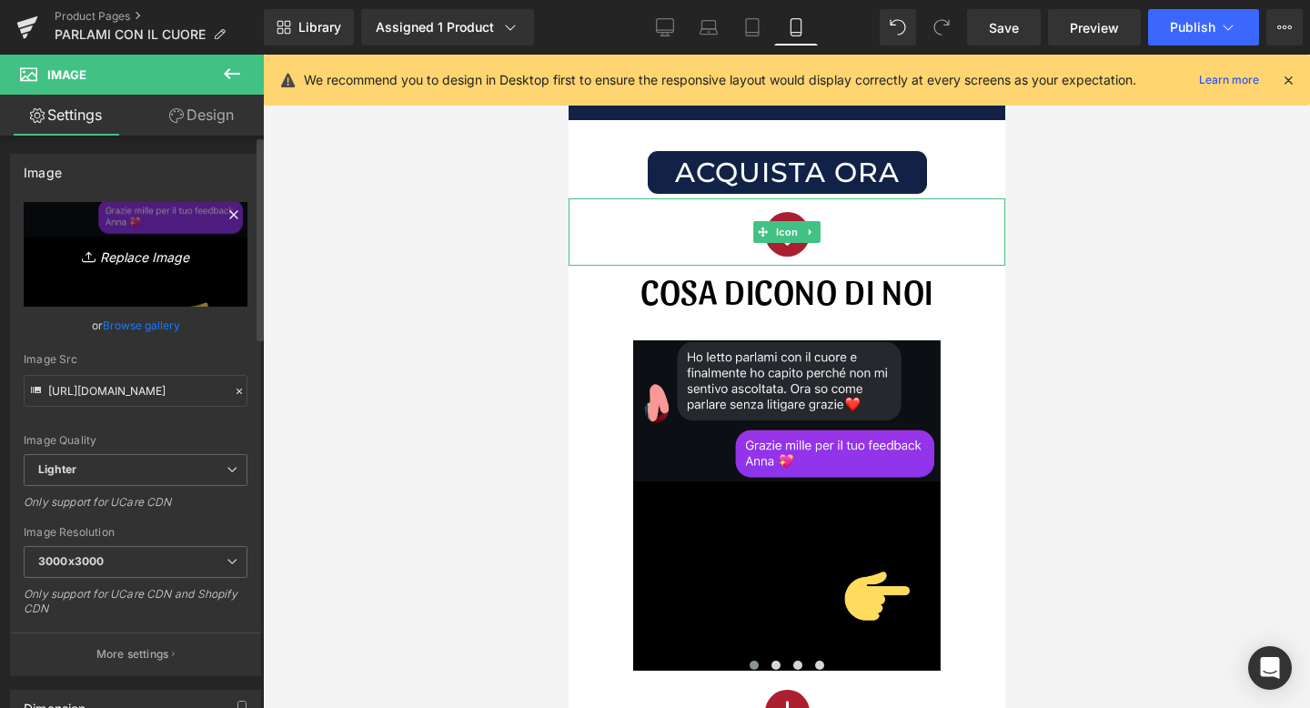
type input "C:\fakepath\recensioni instagram.png"
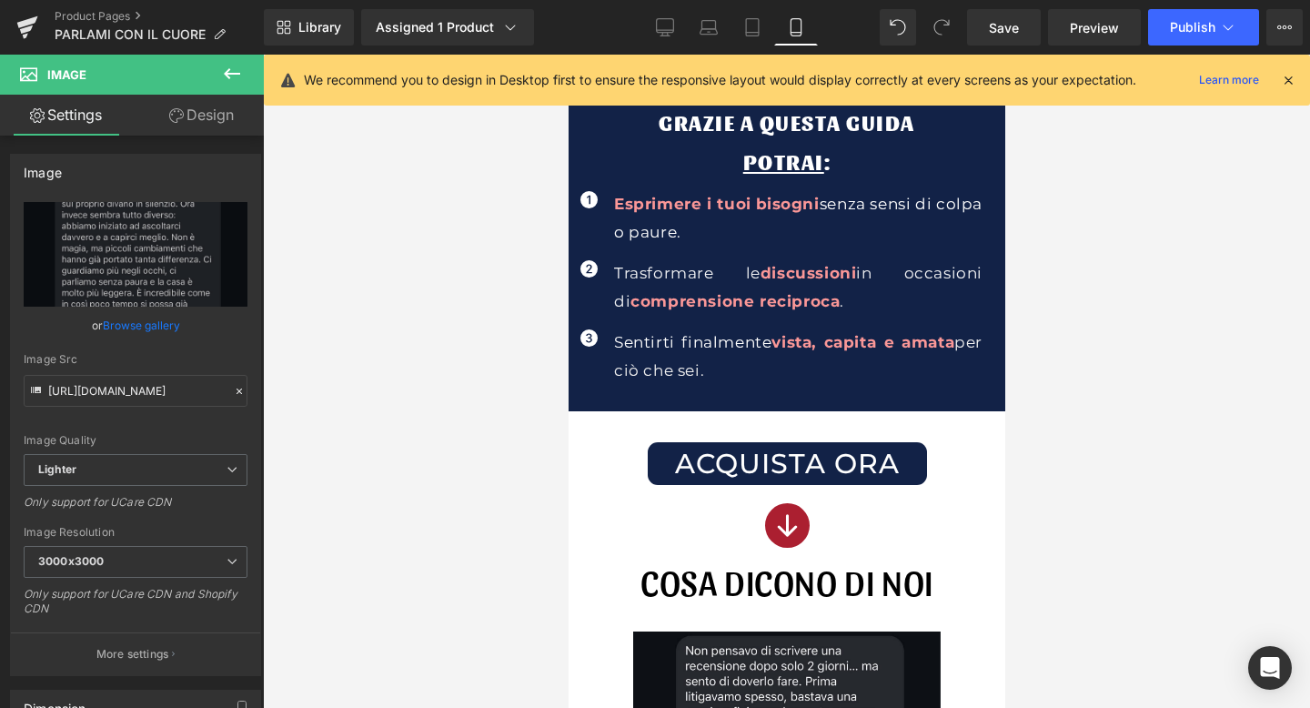
scroll to position [1316, 0]
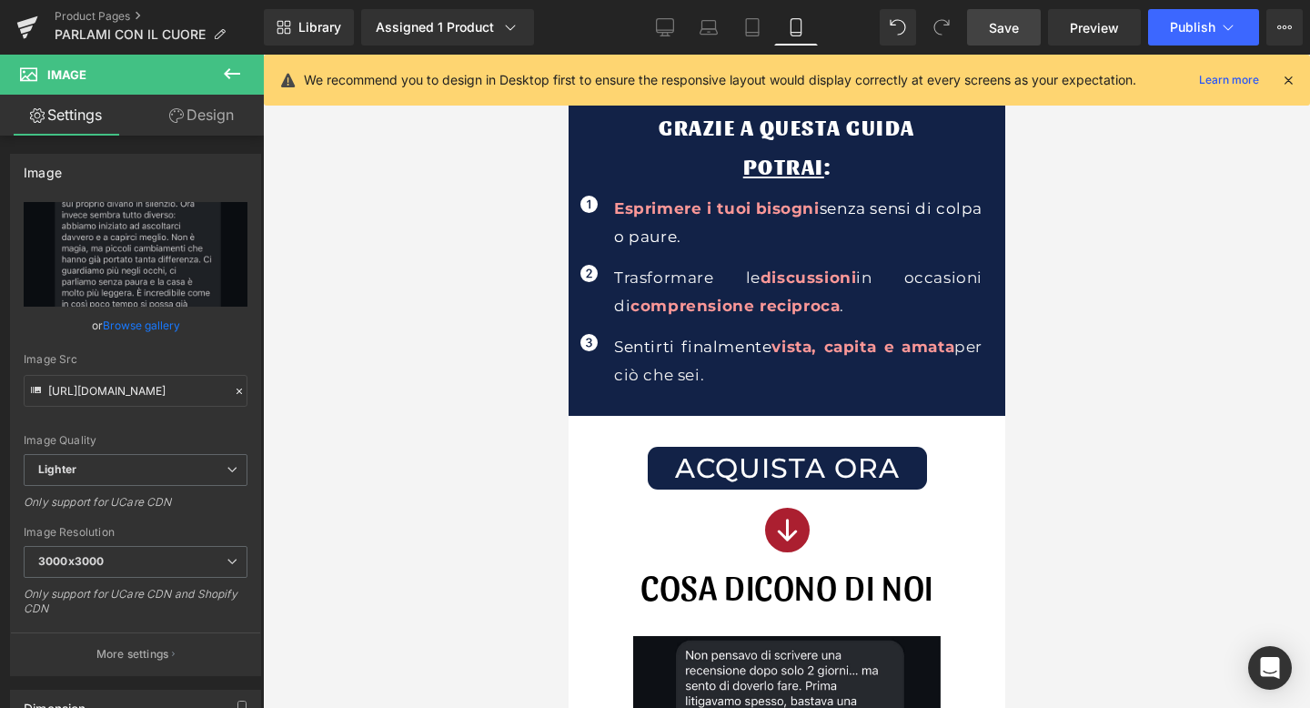
click at [1019, 29] on span "Save" at bounding box center [1004, 27] width 30 height 19
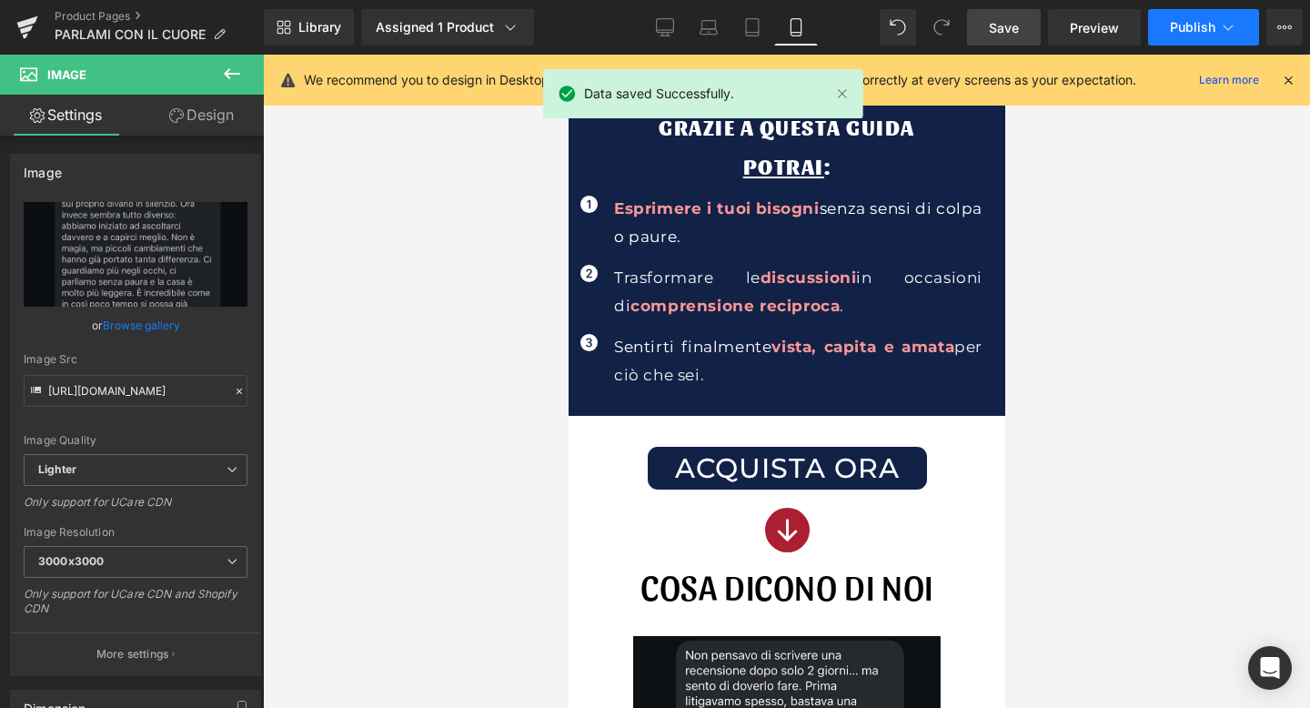
click at [1219, 24] on icon at bounding box center [1228, 27] width 18 height 18
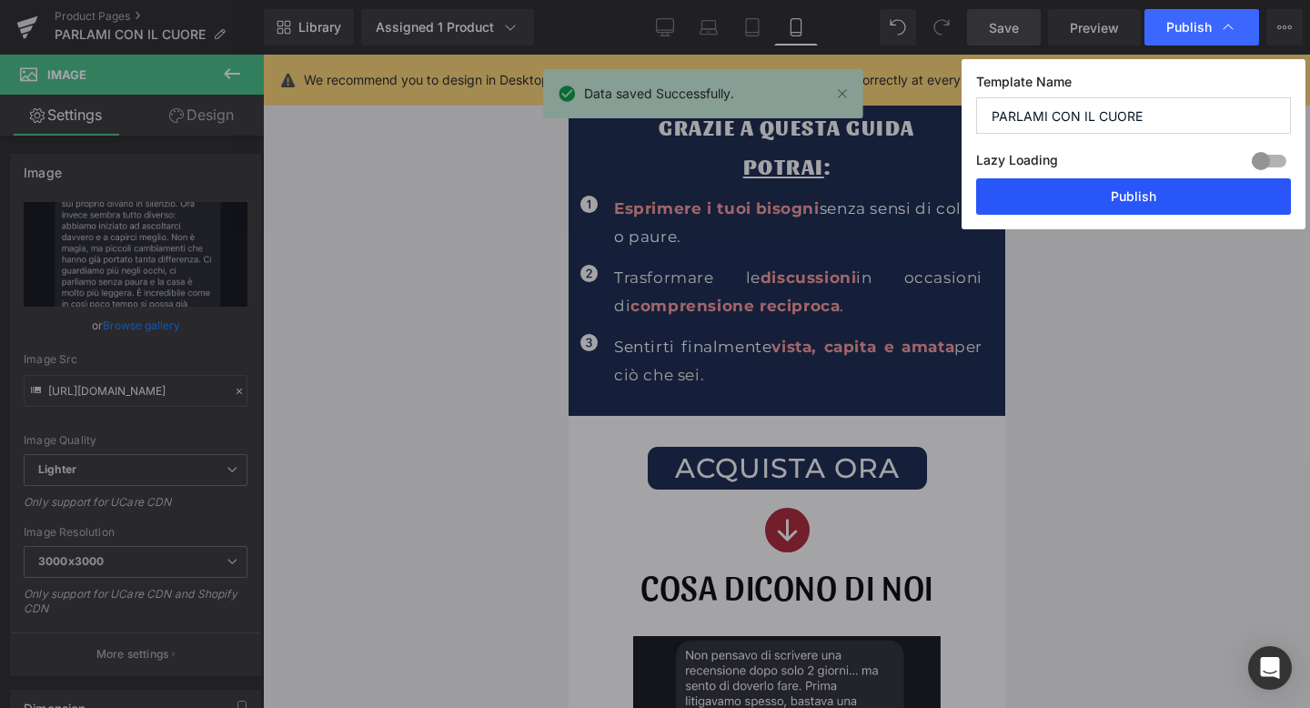
click at [1118, 191] on button "Publish" at bounding box center [1133, 196] width 315 height 36
